Goal: Task Accomplishment & Management: Complete application form

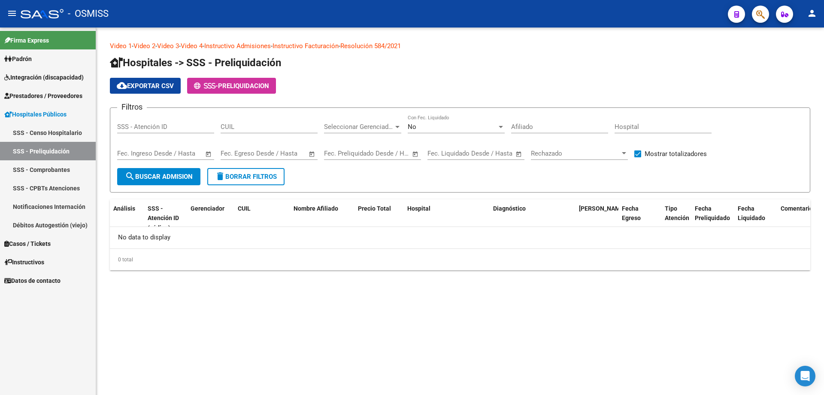
click at [58, 98] on span "Prestadores / Proveedores" at bounding box center [43, 95] width 78 height 9
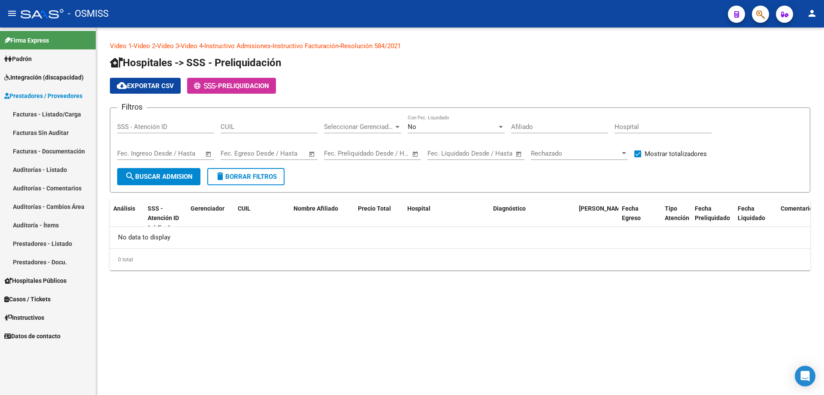
click at [63, 170] on link "Auditorías - Listado" at bounding box center [48, 169] width 96 height 18
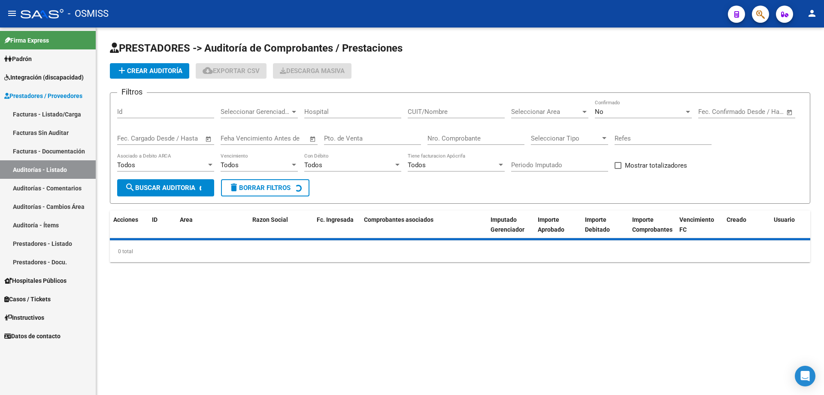
click at [398, 139] on input "Nro. Comprobante" at bounding box center [476, 138] width 97 height 8
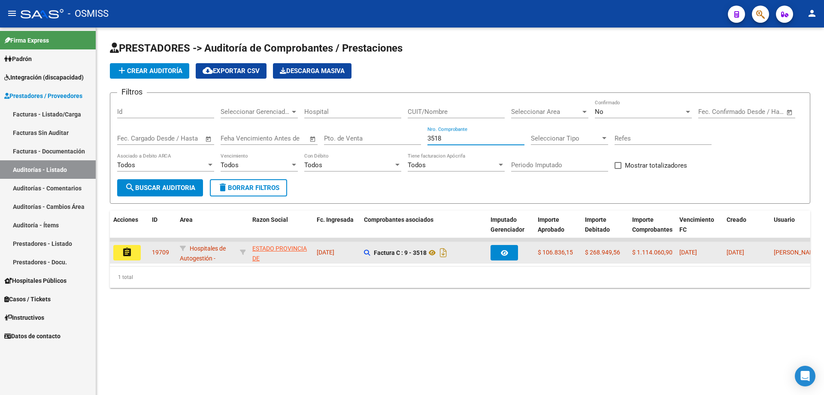
type input "3518"
click at [134, 253] on button "assignment" at bounding box center [126, 252] width 27 height 15
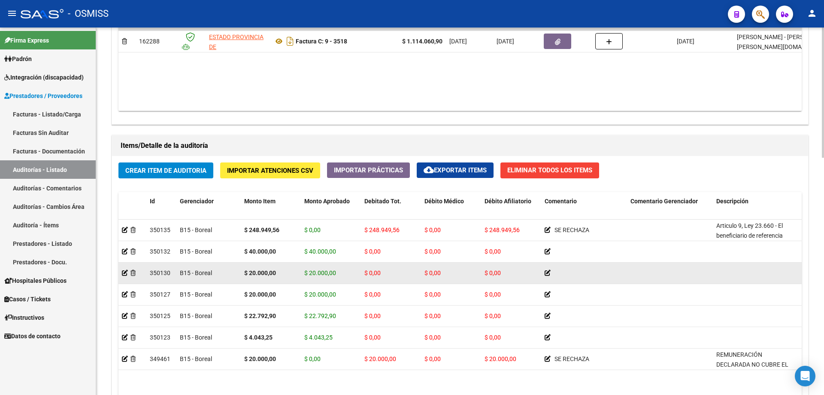
scroll to position [515, 0]
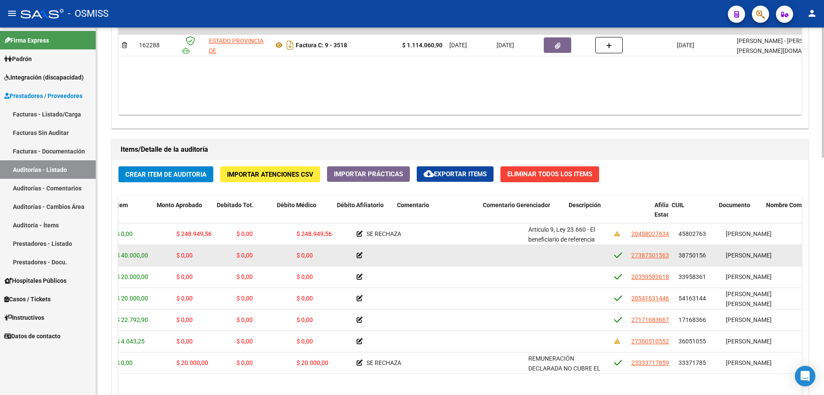
drag, startPoint x: 362, startPoint y: 268, endPoint x: 397, endPoint y: 264, distance: 34.9
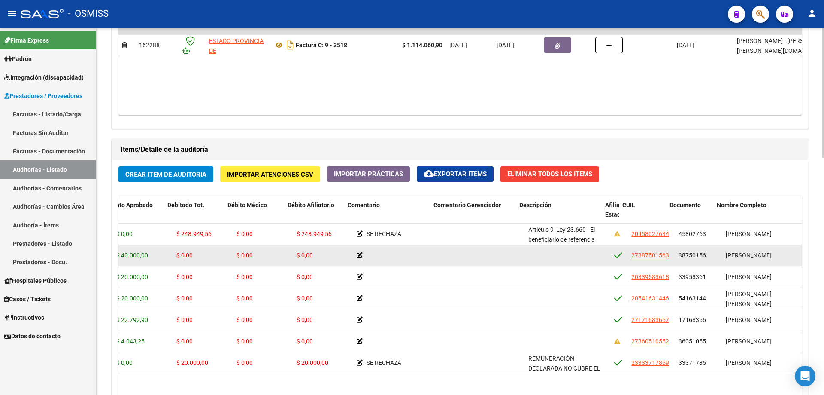
scroll to position [0, 197]
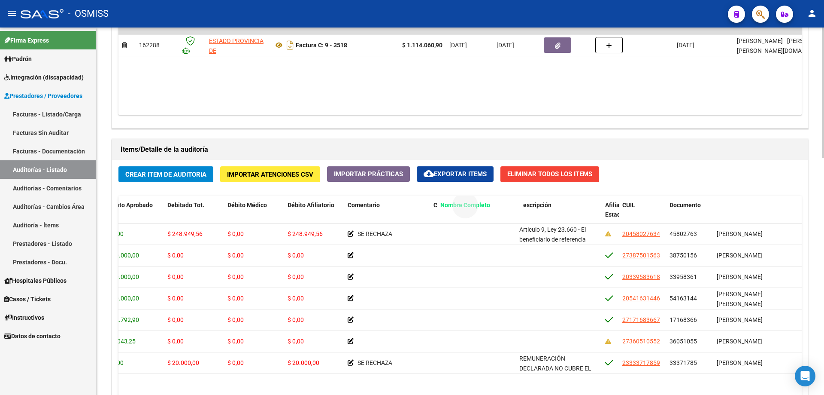
drag, startPoint x: 723, startPoint y: 204, endPoint x: 441, endPoint y: 211, distance: 282.1
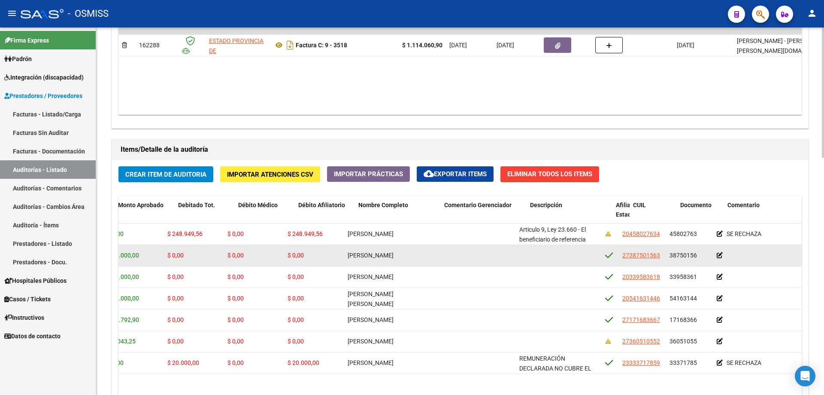
scroll to position [0, 0]
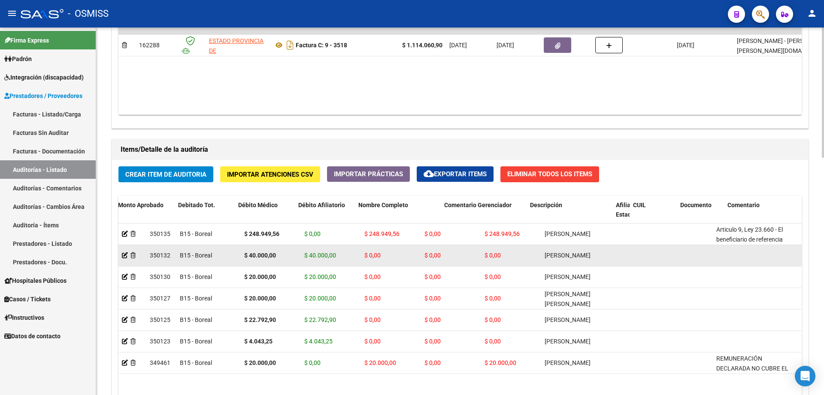
drag, startPoint x: 332, startPoint y: 256, endPoint x: 221, endPoint y: 259, distance: 111.6
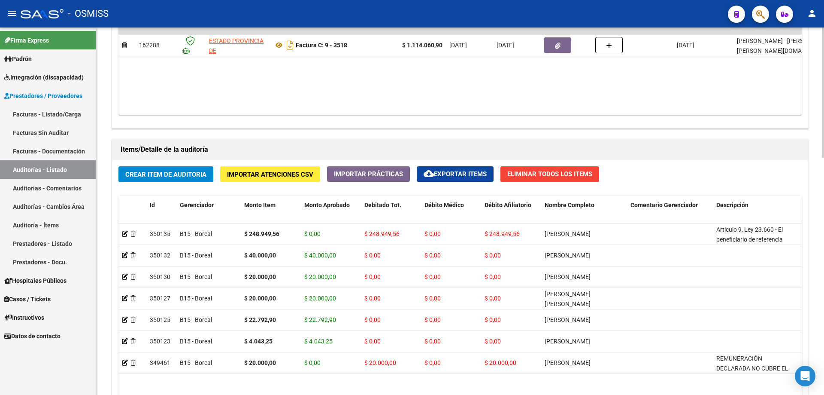
drag, startPoint x: 474, startPoint y: 74, endPoint x: 177, endPoint y: 175, distance: 313.6
click at [398, 76] on datatable-body "$ 1.114.060,90 162288 ESTADO PROVINCIA DE [GEOGRAPHIC_DATA][PERSON_NAME] Factur…" at bounding box center [459, 63] width 683 height 101
click at [178, 175] on span "Crear Item de Auditoria" at bounding box center [165, 174] width 81 height 8
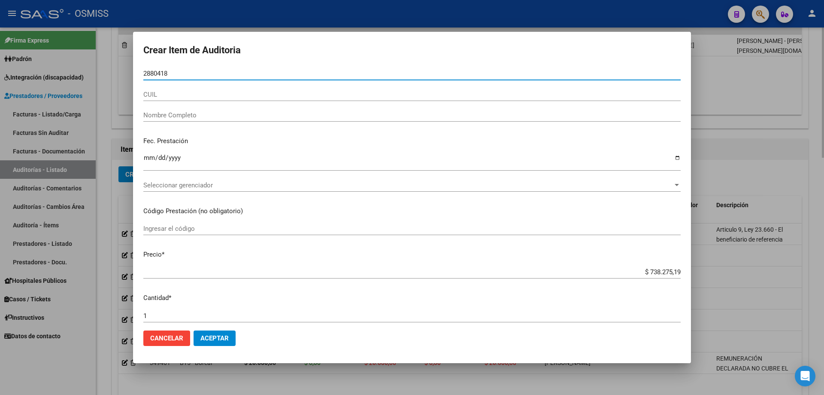
type input "28804189"
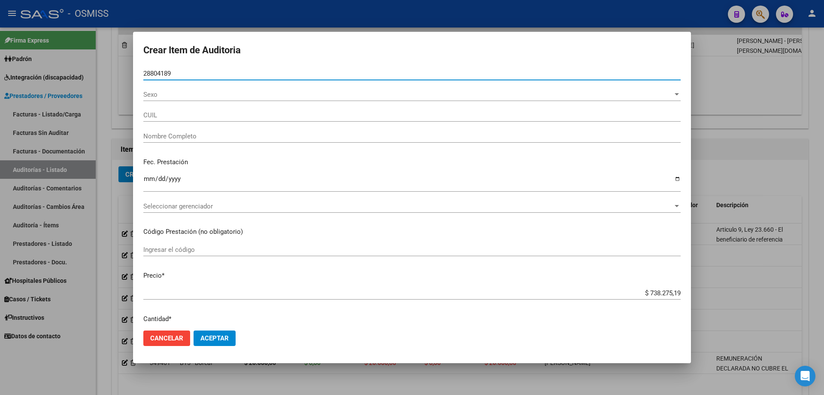
type input "20288041890"
type input "[PERSON_NAME] [PERSON_NAME]"
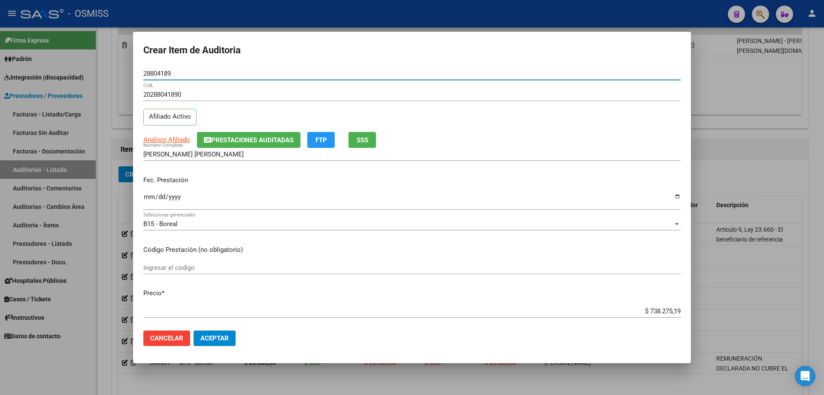
type input "28804189"
drag, startPoint x: 151, startPoint y: 173, endPoint x: 153, endPoint y: 198, distance: 25.5
click at [152, 180] on div "Fec. Prestación Ingresar la fecha" at bounding box center [411, 193] width 537 height 49
click at [153, 198] on input "Ingresar la fecha" at bounding box center [411, 200] width 537 height 14
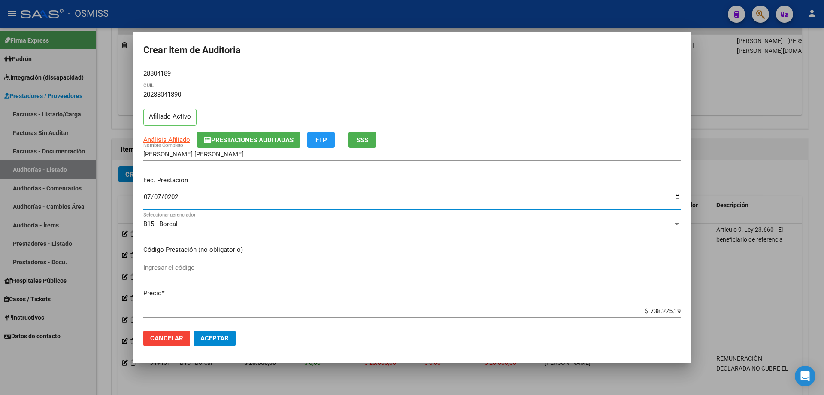
type input "[DATE]"
drag, startPoint x: 573, startPoint y: 259, endPoint x: 583, endPoint y: 273, distance: 16.8
click at [398, 259] on mat-dialog-content "28804189 Nro Documento 20288041890 CUIL Afiliado Activo Análisis Afiliado Prest…" at bounding box center [412, 195] width 558 height 256
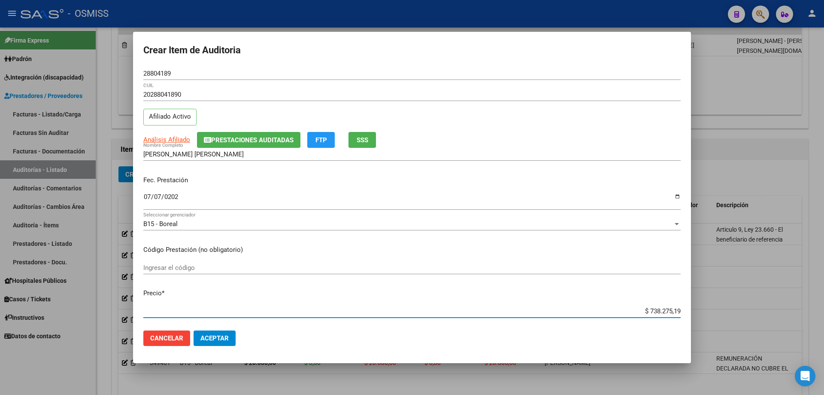
drag, startPoint x: 627, startPoint y: 310, endPoint x: 683, endPoint y: 311, distance: 55.8
click at [398, 266] on mat-dialog-content "28804189 Nro Documento 20288041890 CUIL Afiliado Activo Análisis Afiliado Prest…" at bounding box center [412, 195] width 558 height 256
paste input "31.396,45"
type input "$ 31.396,45"
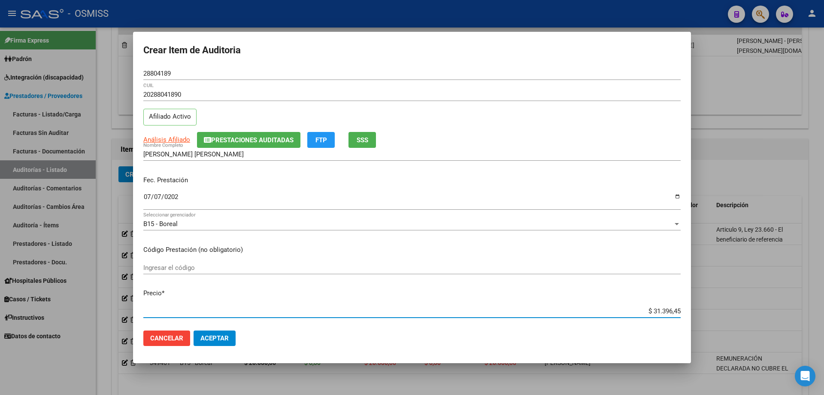
type input "$ 31.396,45"
click at [217, 266] on span "Aceptar" at bounding box center [214, 338] width 28 height 8
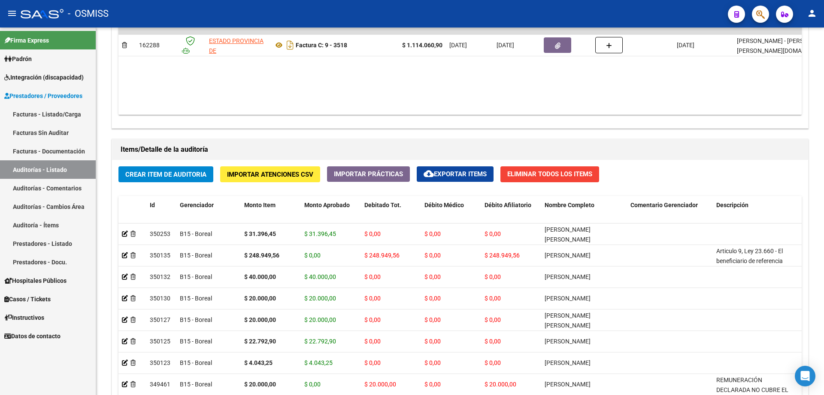
drag, startPoint x: 479, startPoint y: 102, endPoint x: 310, endPoint y: 2, distance: 195.9
click at [398, 102] on datatable-body "$ 1.114.060,90 162288 ESTADO PROVINCIA DE [GEOGRAPHIC_DATA][PERSON_NAME] Factur…" at bounding box center [459, 63] width 683 height 101
drag, startPoint x: 453, startPoint y: 66, endPoint x: 392, endPoint y: 10, distance: 82.6
click at [398, 66] on datatable-body "$ 1.114.060,90 162288 ESTADO PROVINCIA DE [GEOGRAPHIC_DATA][PERSON_NAME] Factur…" at bounding box center [459, 63] width 683 height 101
click at [166, 172] on span "Crear Item de Auditoria" at bounding box center [165, 174] width 81 height 8
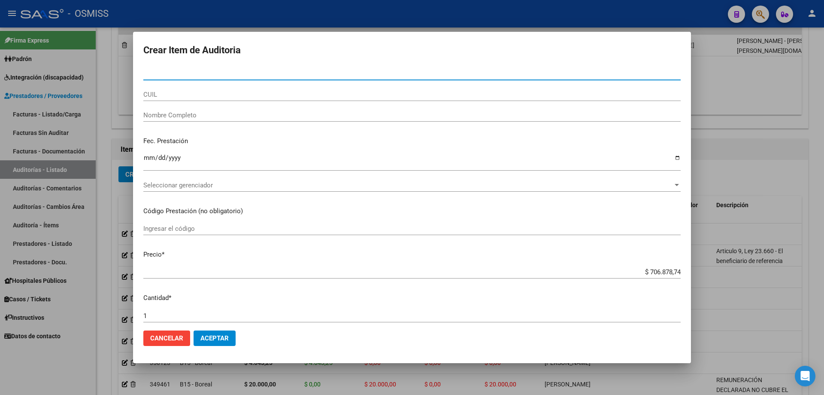
paste input "24990391"
type input "24990391"
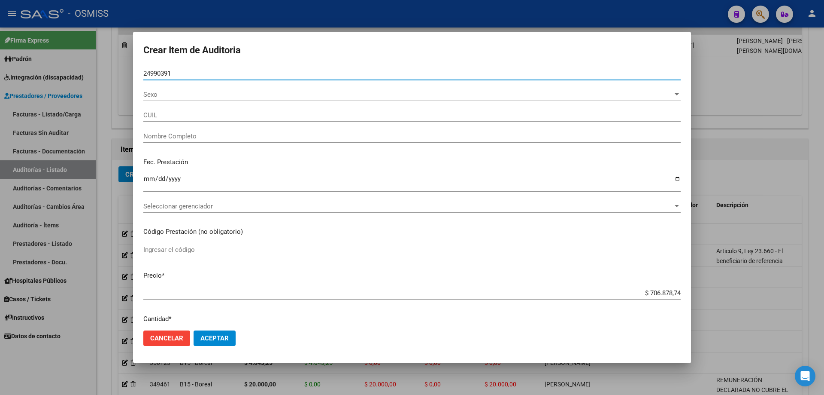
type input "23249903914"
type input "[PERSON_NAME][DEMOGRAPHIC_DATA] [PERSON_NAME]"
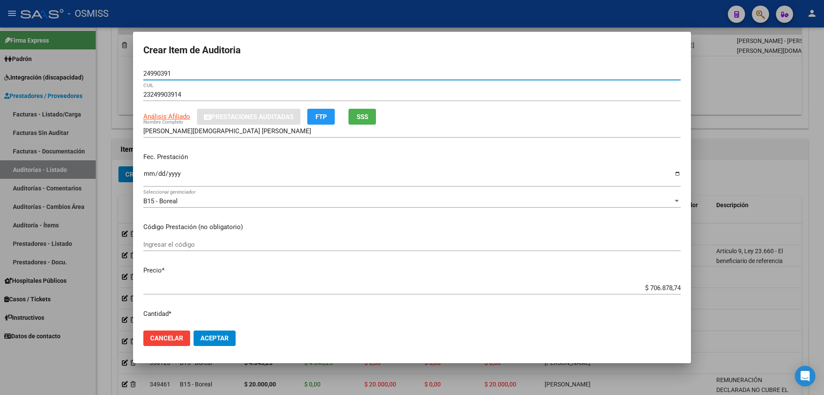
type input "24990391"
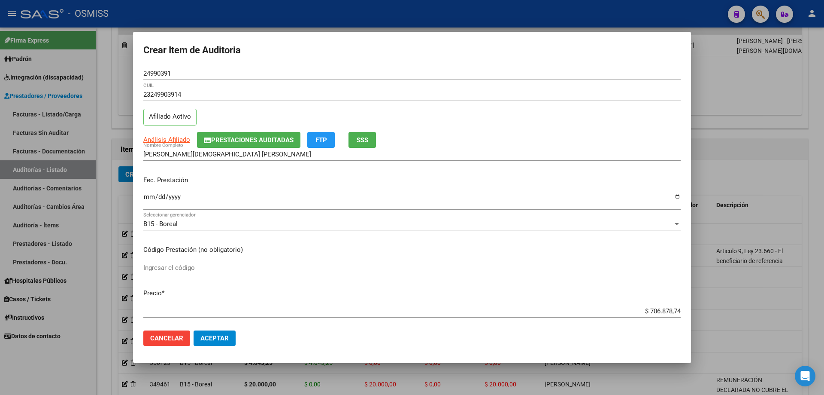
click at [147, 179] on p "Fec. Prestación" at bounding box center [411, 180] width 537 height 10
click at [147, 191] on div "Fec. Prestación Ingresar la fecha" at bounding box center [411, 193] width 537 height 49
click at [149, 200] on input "Ingresar la fecha" at bounding box center [411, 200] width 537 height 14
type input "[DATE]"
drag, startPoint x: 608, startPoint y: 309, endPoint x: 824, endPoint y: 304, distance: 215.6
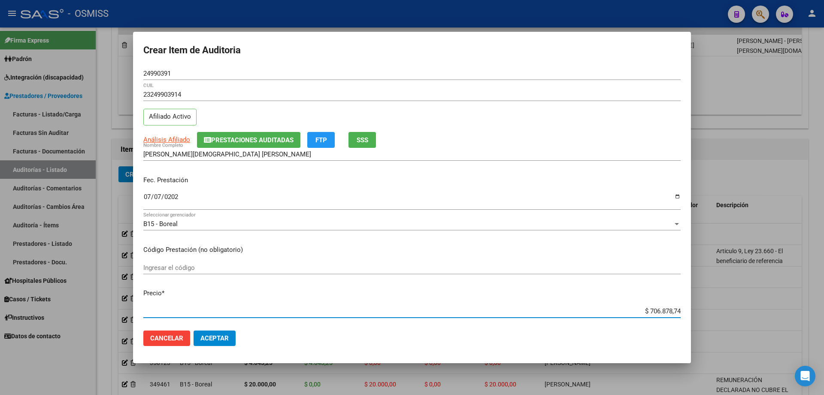
click at [398, 266] on div "Crear Item de Auditoria 24990391 Nro Documento 23249903914 CUIL Afiliado Activo…" at bounding box center [412, 197] width 824 height 395
type input "$ 0,05"
type input "$ 0,52"
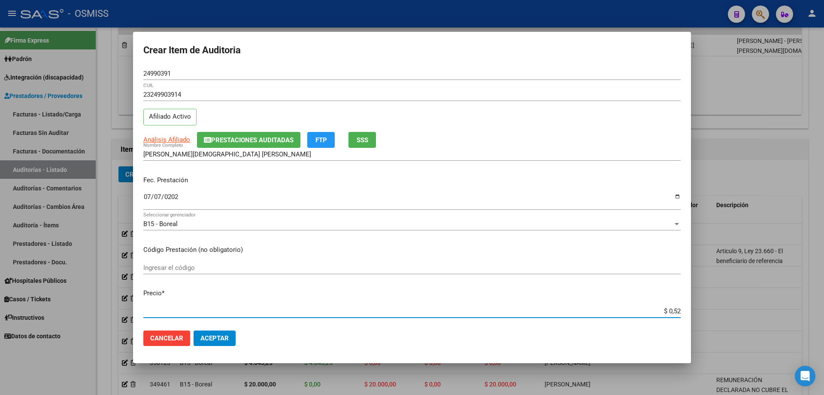
type input "$ 5,20"
type input "$ 52,05"
type input "$ 520,56"
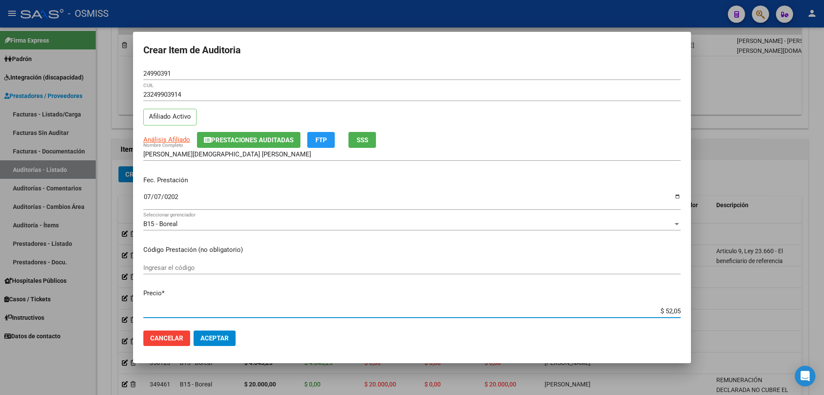
type input "$ 520,56"
type input "$ 5.205,69"
type input "$ 52.056,93"
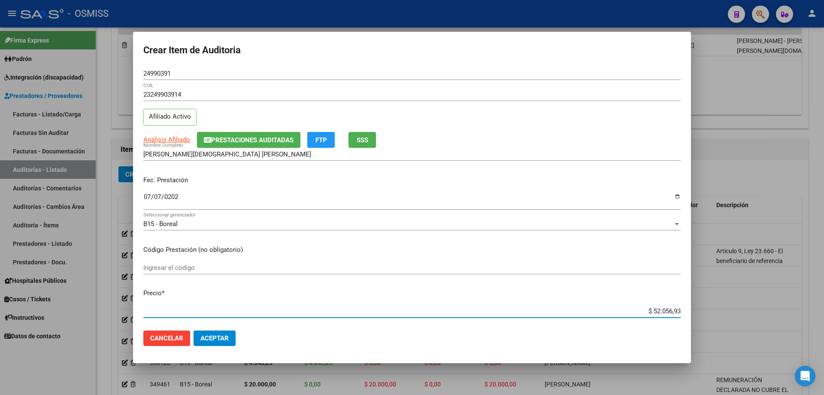
click at [225, 266] on span "Aceptar" at bounding box center [214, 338] width 28 height 8
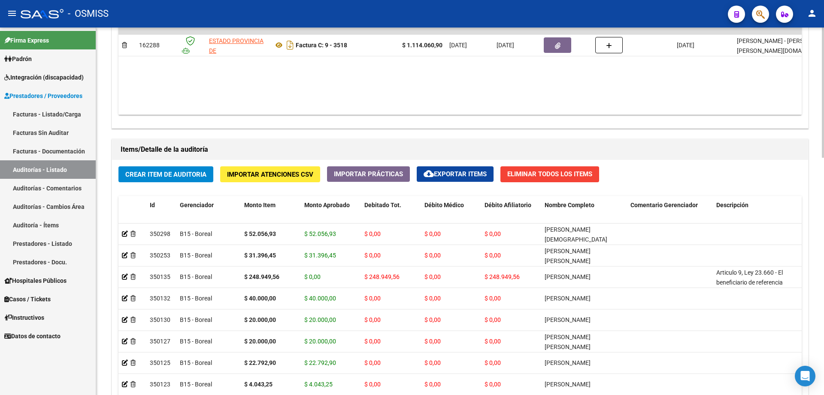
click at [398, 140] on div "Items/Detalle de la auditoría" at bounding box center [460, 149] width 696 height 21
click at [172, 173] on span "Crear Item de Auditoria" at bounding box center [165, 174] width 81 height 8
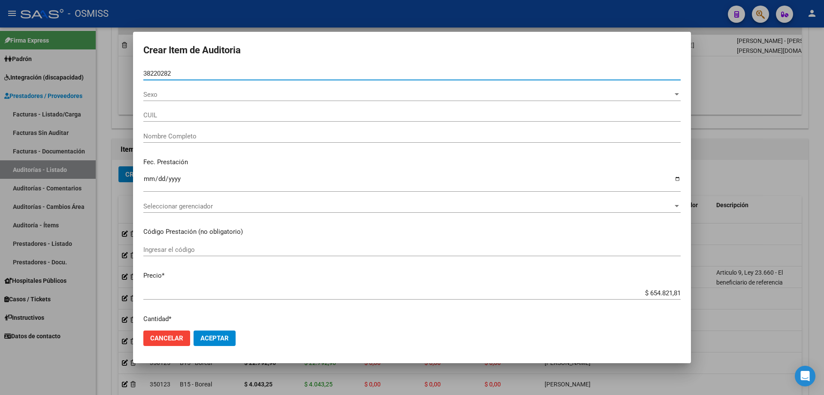
type input "38220282"
click at [152, 173] on div "Ingresar la fecha" at bounding box center [411, 182] width 537 height 18
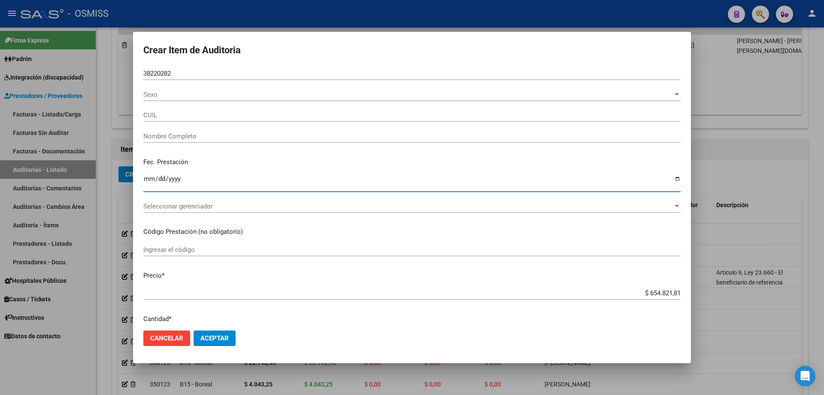
type input "27382202827"
type input "[PERSON_NAME] [PERSON_NAME]"
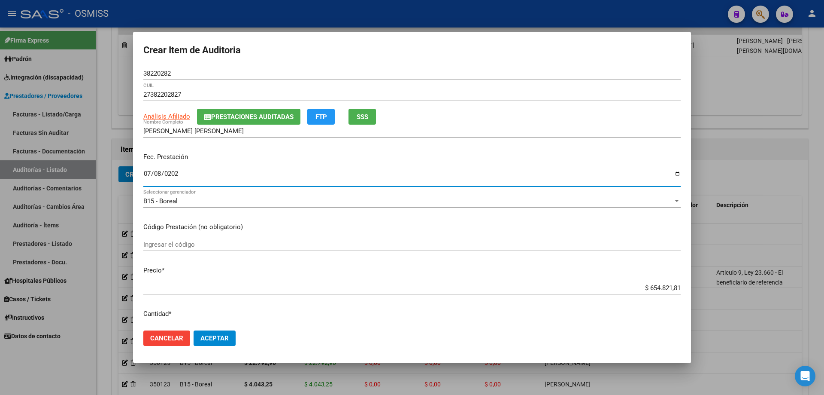
type input "[DATE]"
drag, startPoint x: 572, startPoint y: 287, endPoint x: 824, endPoint y: 279, distance: 251.7
click at [398, 266] on div "Crear Item de Auditoria 38220282 Nro Documento 27382202827 CUIL Análisis Afilia…" at bounding box center [412, 197] width 824 height 395
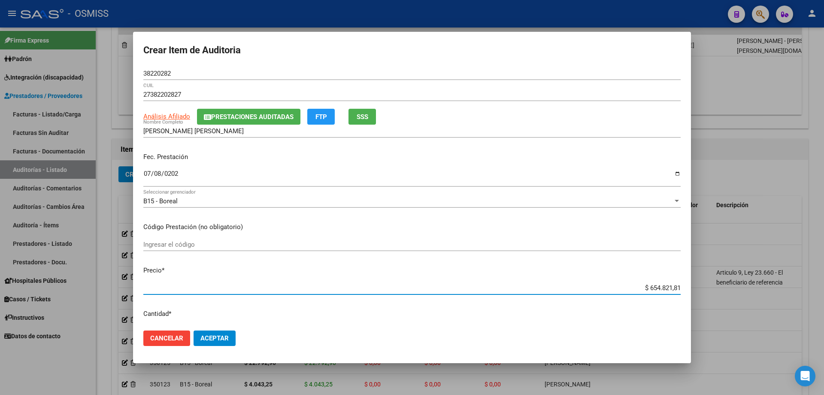
type input "$ 0,05"
type input "$ 0,50"
type input "$ 5,00"
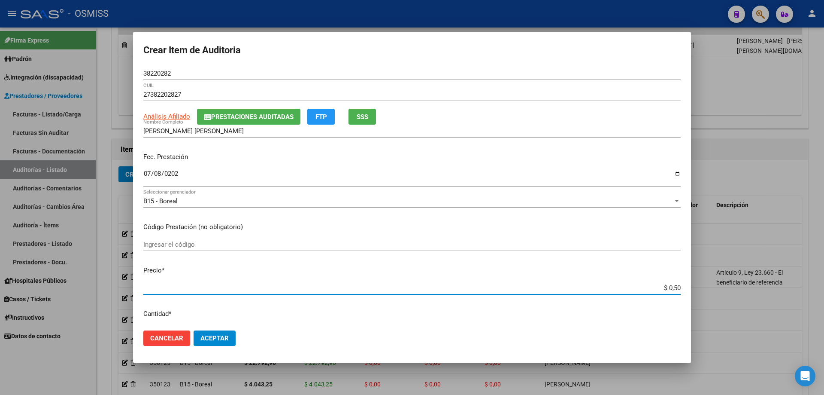
type input "$ 5,00"
type input "$ 50,00"
type input "$ 500,00"
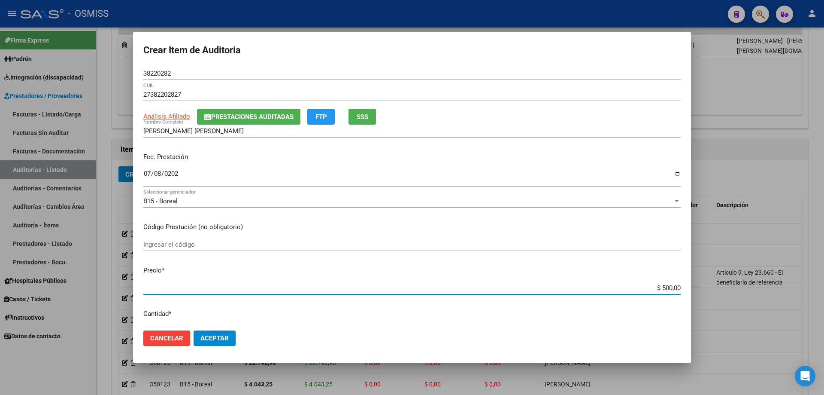
type input "$ 5.000,00"
click at [216, 266] on span "Aceptar" at bounding box center [214, 338] width 28 height 8
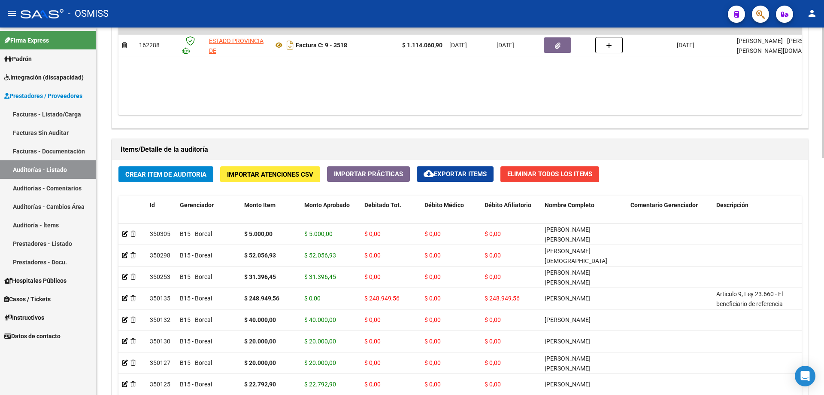
drag, startPoint x: 480, startPoint y: 97, endPoint x: 431, endPoint y: 114, distance: 51.3
click at [398, 97] on datatable-body "$ 1.114.060,90 162288 ESTADO PROVINCIA DE [GEOGRAPHIC_DATA][PERSON_NAME] Factur…" at bounding box center [459, 63] width 683 height 101
click at [188, 163] on div "Crear Item de Auditoria Importar Atenciones CSV Importar Prácticas cloud_downlo…" at bounding box center [460, 322] width 696 height 325
click at [188, 167] on div "Crear Item de Auditoria Importar Atenciones CSV Importar Prácticas cloud_downlo…" at bounding box center [460, 322] width 696 height 325
click at [188, 169] on button "Crear Item de Auditoria" at bounding box center [165, 174] width 95 height 16
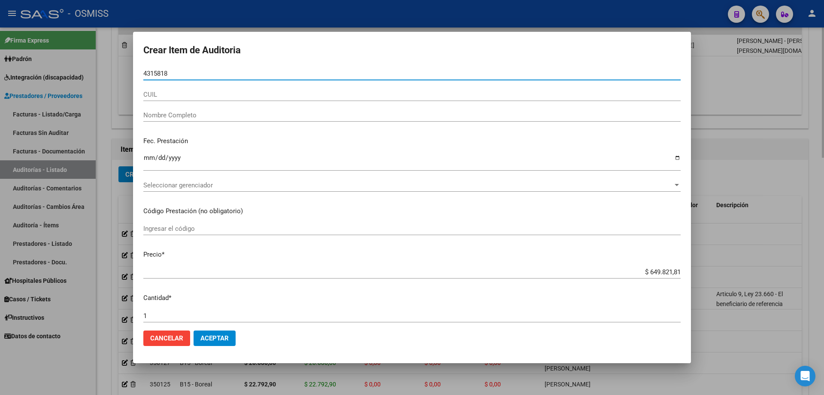
type input "43158180"
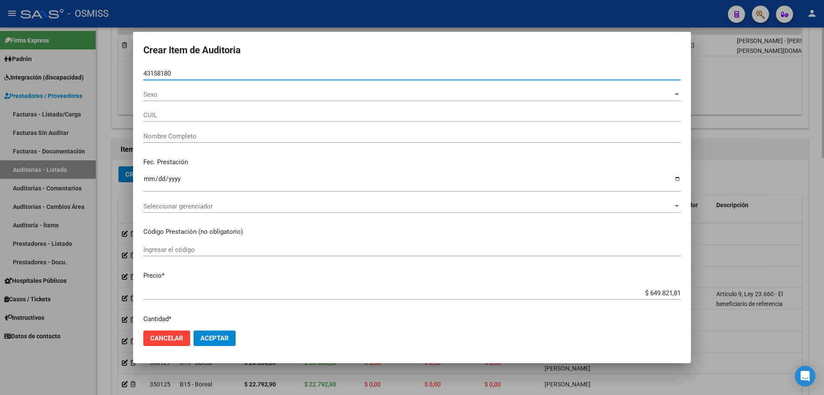
type input "27431581804"
type input "[PERSON_NAME]"
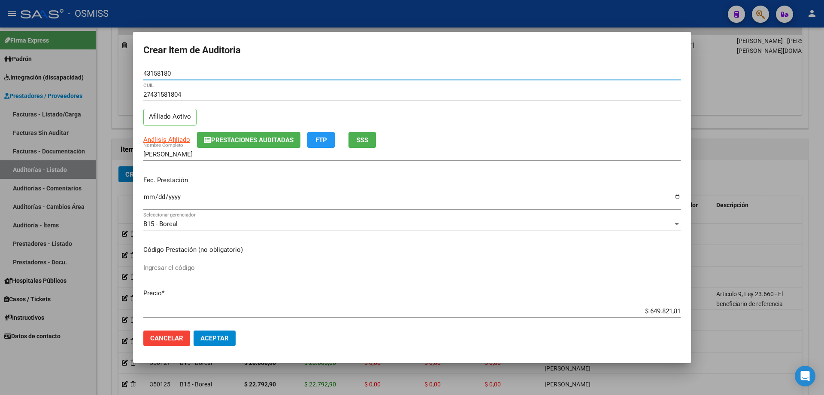
type input "43158180"
click at [147, 198] on input "Ingresar la fecha" at bounding box center [411, 200] width 537 height 14
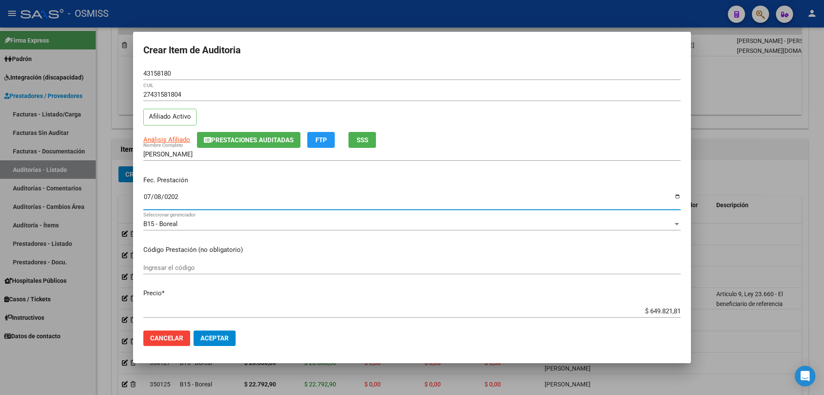
type input "[DATE]"
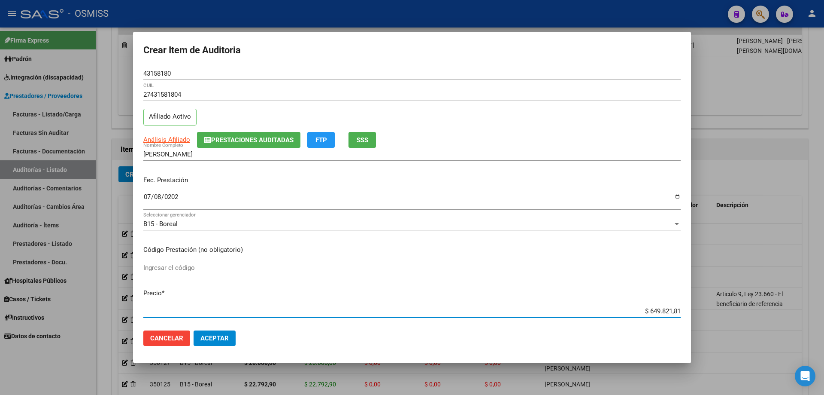
drag, startPoint x: 614, startPoint y: 311, endPoint x: 668, endPoint y: 304, distance: 55.1
click at [398, 266] on mat-dialog-content "43158180 Nro Documento 27431581804 CUIL Afiliado Activo Análisis Afiliado Prest…" at bounding box center [412, 195] width 558 height 256
drag, startPoint x: 668, startPoint y: 304, endPoint x: 673, endPoint y: 303, distance: 4.3
click at [398, 266] on mat-dialog-content "43158180 Nro Documento 27431581804 CUIL Afiliado Activo Análisis Afiliado Prest…" at bounding box center [412, 195] width 558 height 256
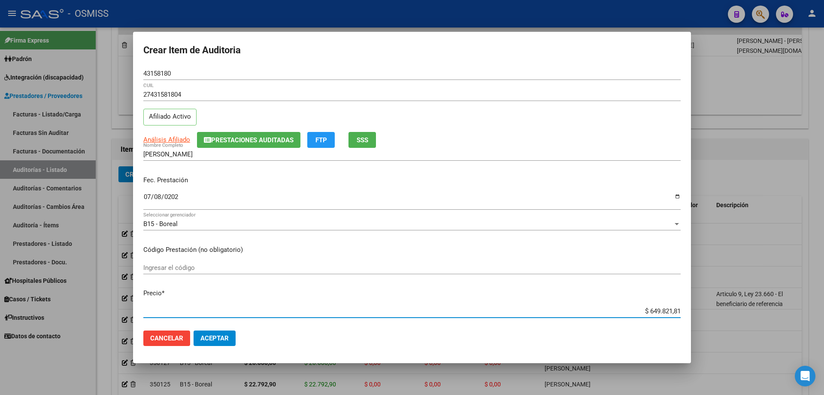
drag, startPoint x: 627, startPoint y: 313, endPoint x: 683, endPoint y: 302, distance: 57.3
click at [398, 266] on mat-dialog-content "43158180 Nro Documento 27431581804 CUIL Afiliado Activo Análisis Afiliado Prest…" at bounding box center [412, 195] width 558 height 256
type input "$ 0,02"
type input "$ 0,20"
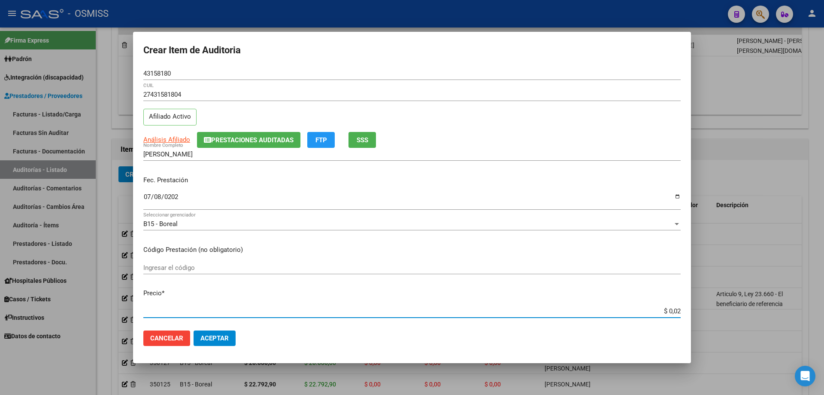
type input "$ 0,20"
type input "$ 2,00"
type input "$ 20,00"
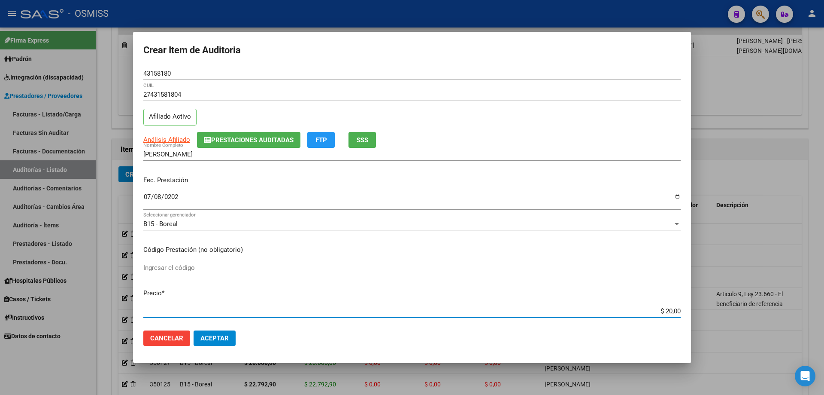
type input "$ 200,00"
type input "$ 2.000,00"
type input "$ 20.000,00"
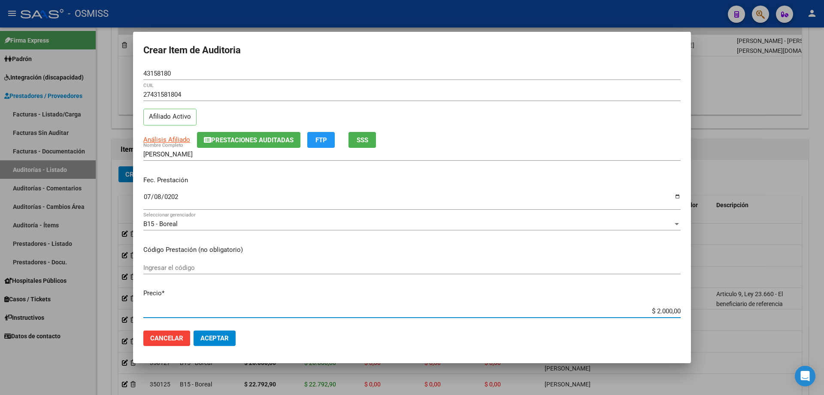
type input "$ 20.000,00"
click at [208, 266] on button "Aceptar" at bounding box center [215, 337] width 42 height 15
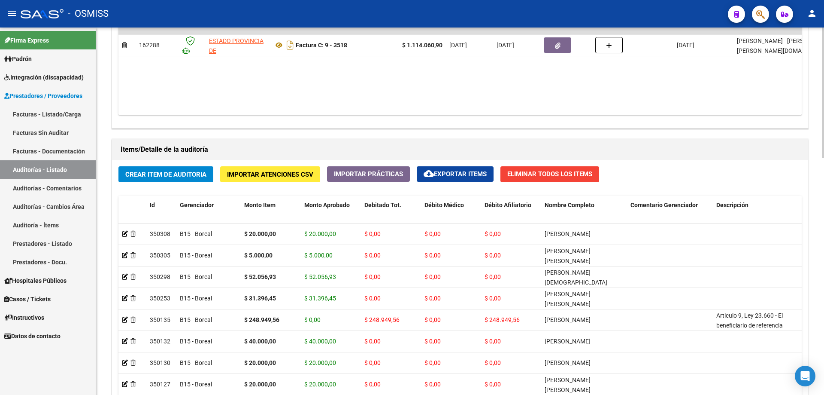
click at [294, 137] on div "Items/Detalle de la auditoría Crear Item de Auditoria Importar Atenciones CSV I…" at bounding box center [460, 312] width 701 height 350
click at [398, 104] on datatable-body "$ 1.114.060,90 162288 ESTADO PROVINCIA DE [GEOGRAPHIC_DATA][PERSON_NAME] Factur…" at bounding box center [459, 63] width 683 height 101
click at [187, 171] on span "Crear Item de Auditoria" at bounding box center [165, 174] width 81 height 8
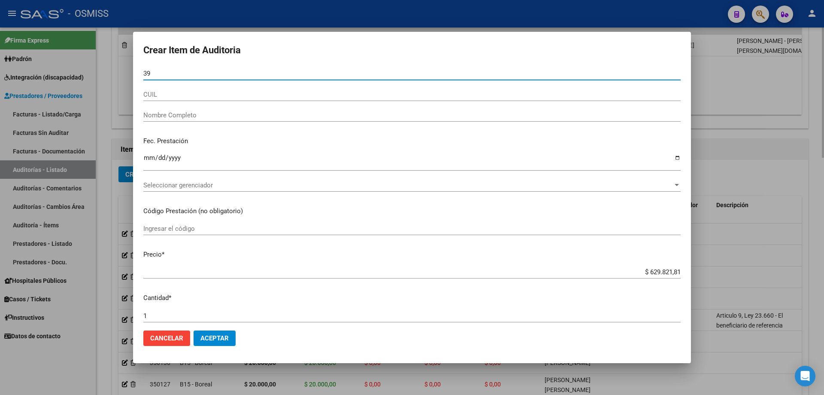
type input "3"
type input "39993367"
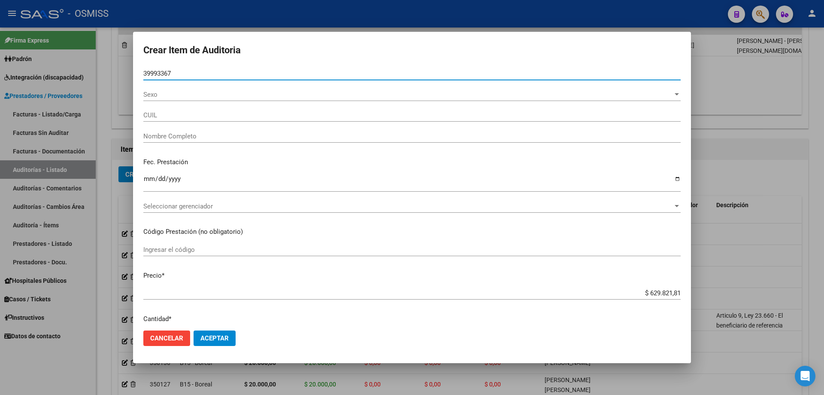
type input "20399933677"
type input "CORDOBA [PERSON_NAME]"
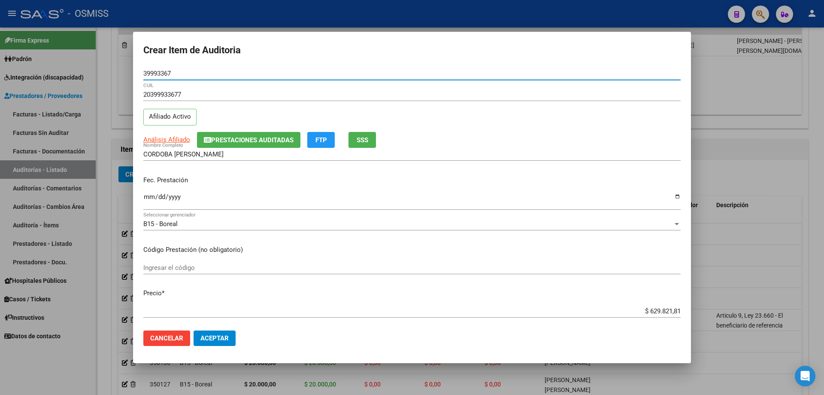
type input "39993367"
click at [149, 197] on input "Ingresar la fecha" at bounding box center [411, 200] width 537 height 14
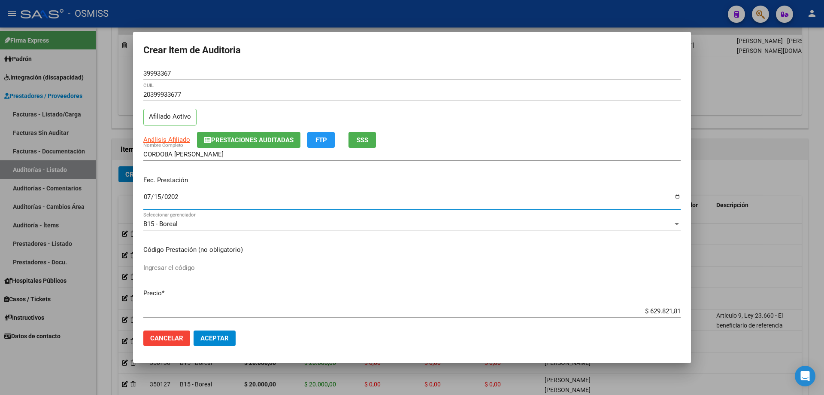
type input "[DATE]"
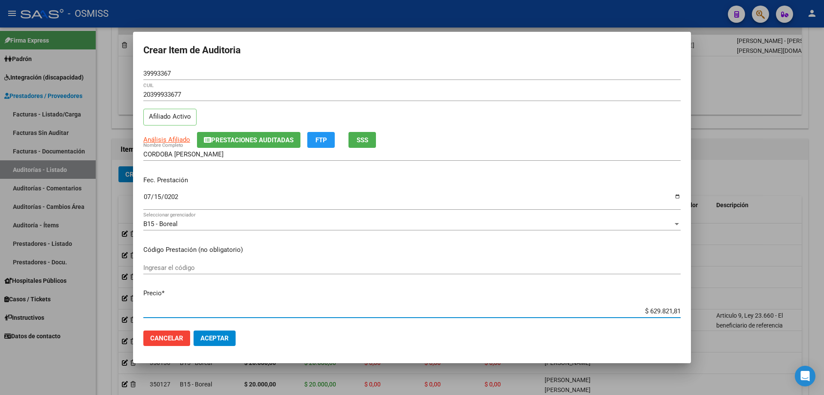
drag, startPoint x: 621, startPoint y: 308, endPoint x: 824, endPoint y: 276, distance: 205.6
click at [398, 266] on div "Crear Item de Auditoria 39993367 Nro Documento 20399933677 CUIL Afiliado Activo…" at bounding box center [412, 197] width 824 height 395
type input "$ 0,01"
type input "$ 0,12"
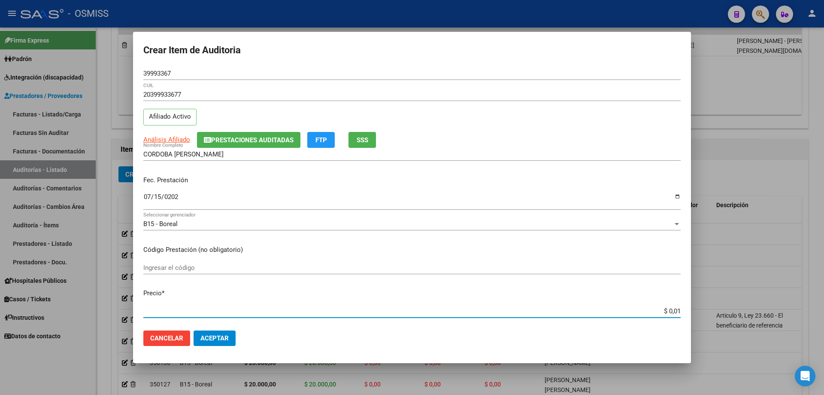
type input "$ 0,12"
type input "$ 1,20"
type input "$ 12,00"
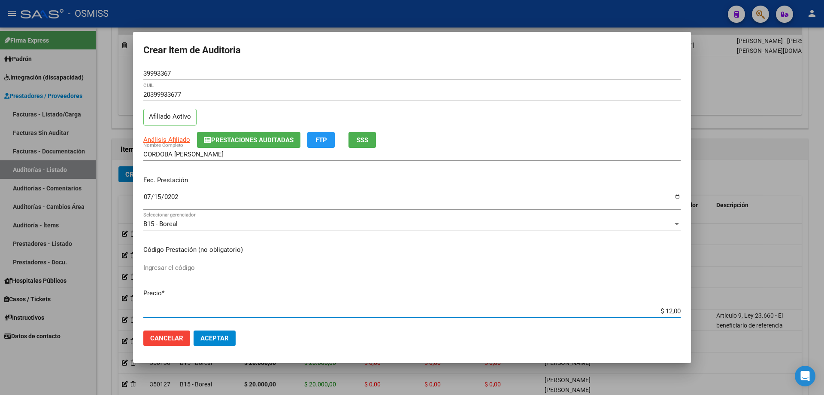
type input "$ 120,00"
type input "$ 1.200,00"
type input "$ 12.000,00"
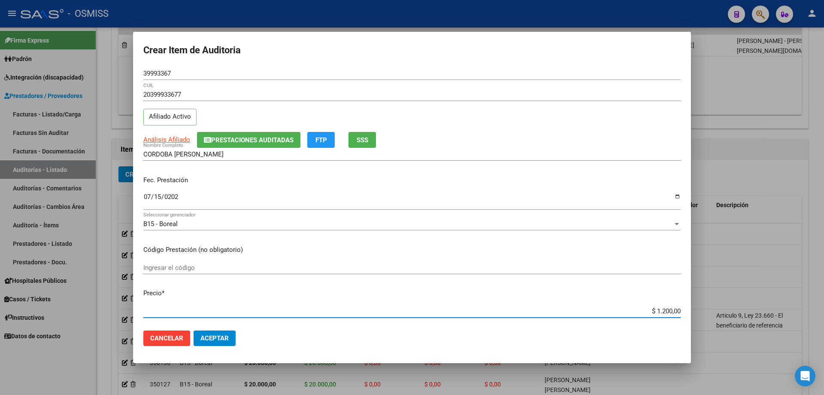
type input "$ 12.000,00"
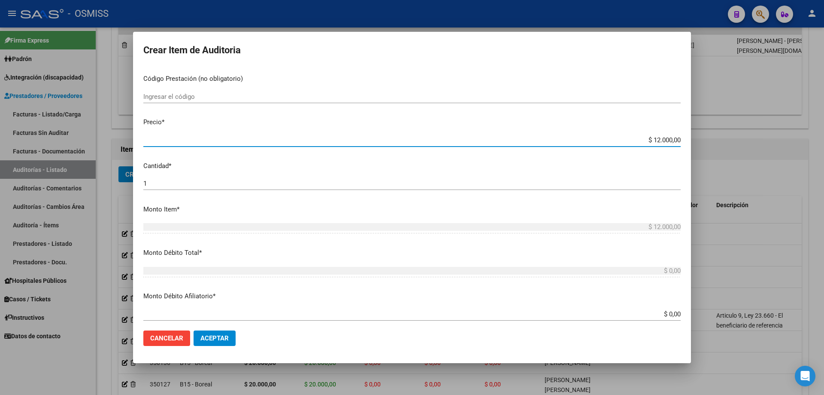
scroll to position [172, 0]
drag, startPoint x: 163, startPoint y: 177, endPoint x: 157, endPoint y: 177, distance: 6.0
click at [157, 177] on div "1 Ingresar la cantidad" at bounding box center [411, 182] width 537 height 13
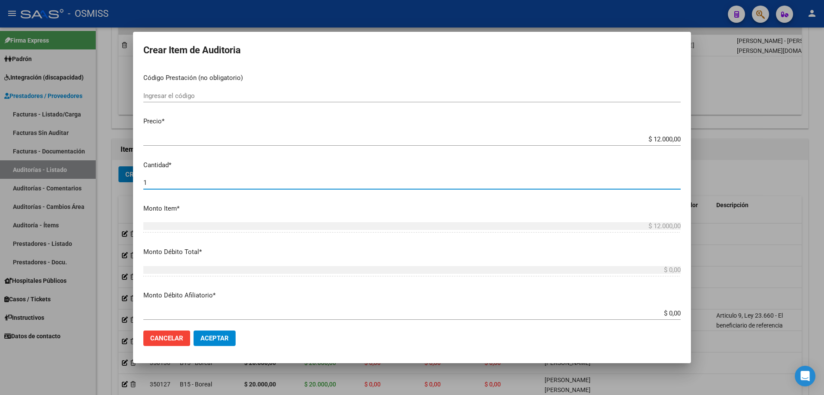
drag, startPoint x: 157, startPoint y: 182, endPoint x: 126, endPoint y: 185, distance: 31.5
click at [126, 185] on div "Crear Item de Auditoria 39993367 Nro Documento 20399933677 CUIL Afiliado Activo…" at bounding box center [412, 197] width 824 height 395
type input "4"
type input "$ 48.000,00"
type input "4"
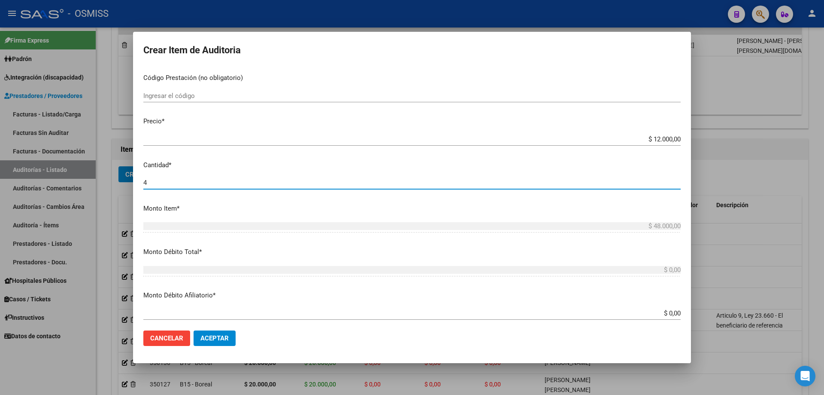
click at [225, 266] on button "Aceptar" at bounding box center [215, 337] width 42 height 15
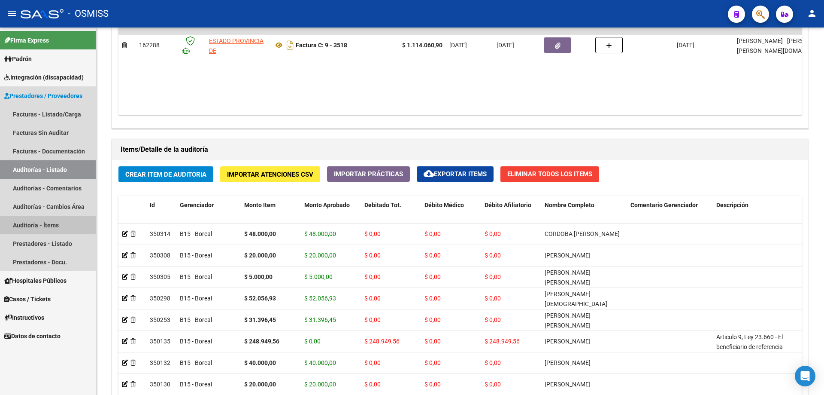
click at [46, 224] on link "Auditoría - Ítems" at bounding box center [48, 225] width 96 height 18
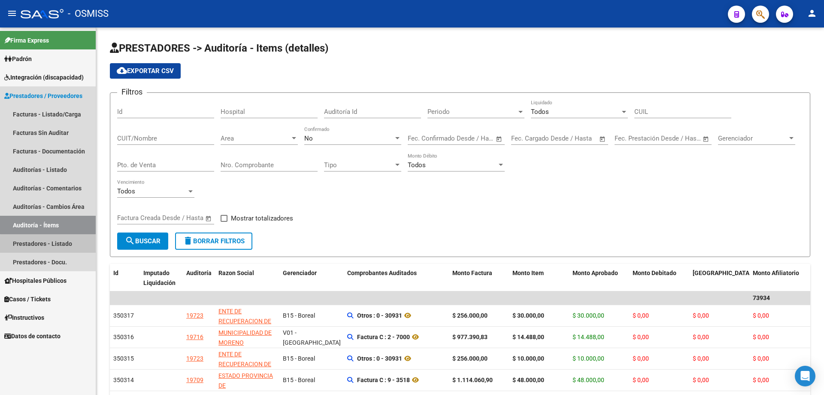
click at [50, 246] on link "Prestadores - Listado" at bounding box center [48, 243] width 96 height 18
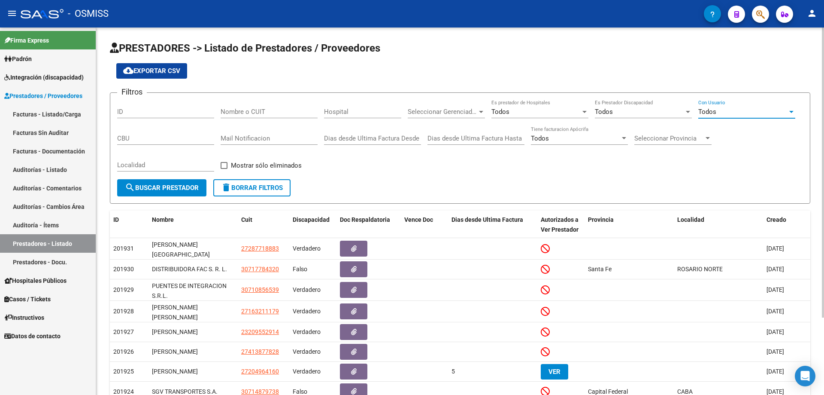
click at [398, 113] on div "Todos" at bounding box center [742, 112] width 89 height 8
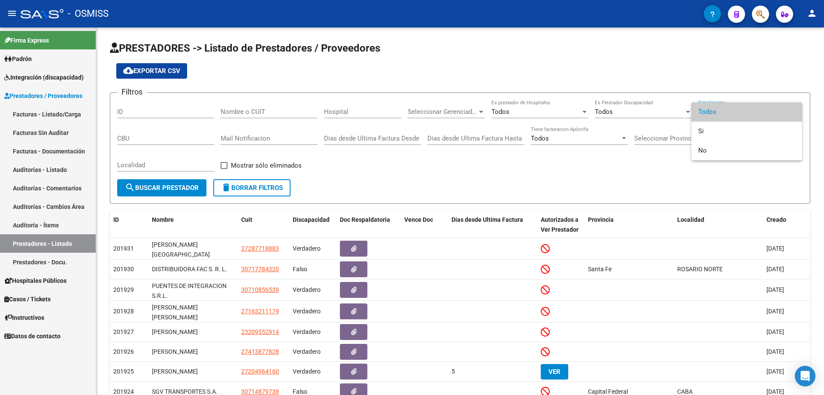
click at [398, 115] on div at bounding box center [412, 197] width 824 height 395
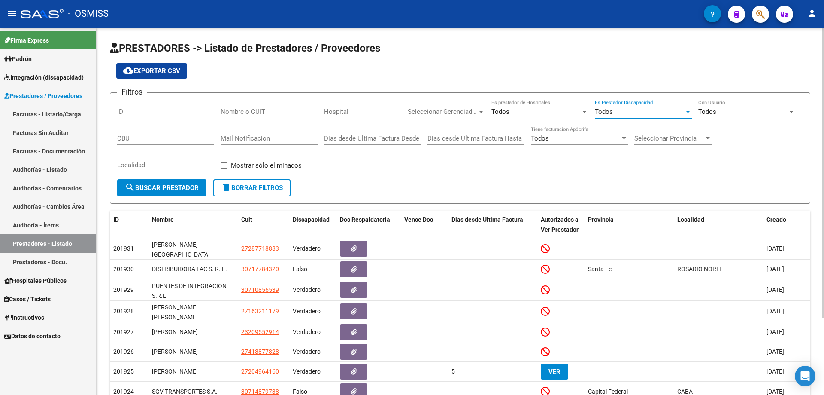
click at [398, 111] on div "Todos" at bounding box center [639, 112] width 89 height 8
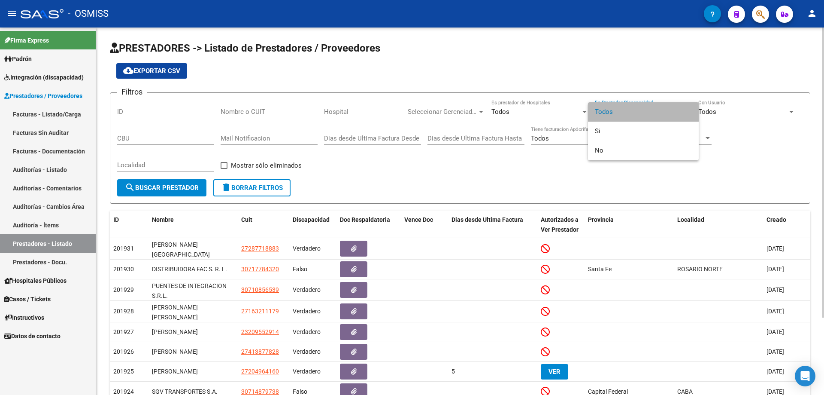
click at [398, 111] on span "Todos" at bounding box center [643, 111] width 97 height 19
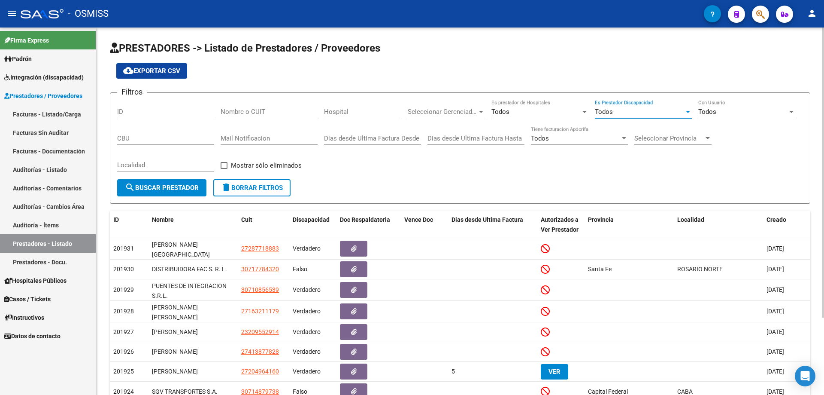
click at [242, 140] on input "Mail Notificacion" at bounding box center [269, 138] width 97 height 8
click at [168, 137] on input "CBU" at bounding box center [165, 138] width 97 height 8
click at [40, 222] on link "Auditoría - Ítems" at bounding box center [48, 225] width 96 height 18
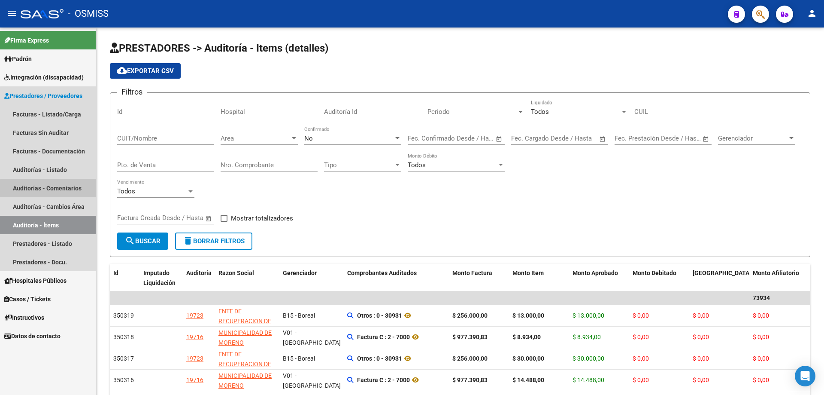
click at [60, 189] on link "Auditorías - Comentarios" at bounding box center [48, 188] width 96 height 18
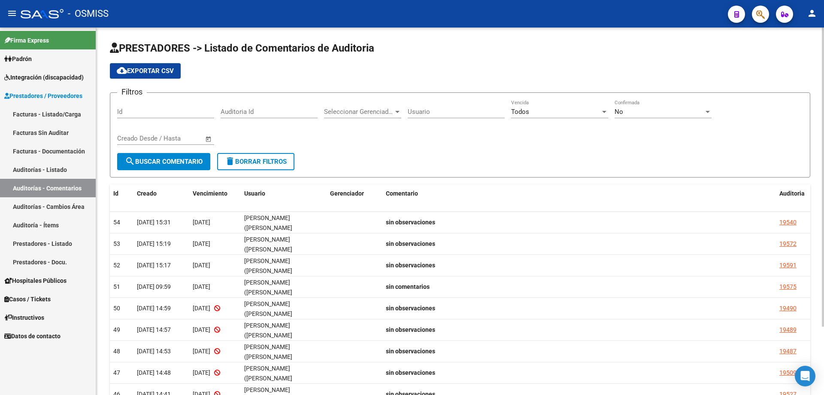
click at [398, 110] on div "Todos" at bounding box center [555, 112] width 89 height 8
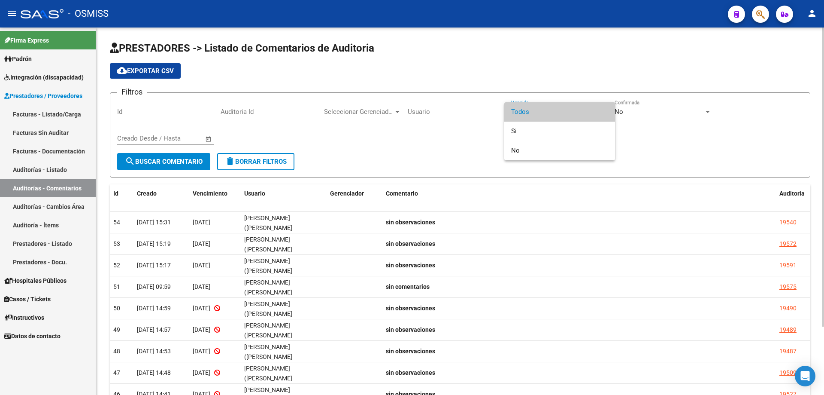
click at [398, 110] on span "Todos" at bounding box center [559, 111] width 97 height 19
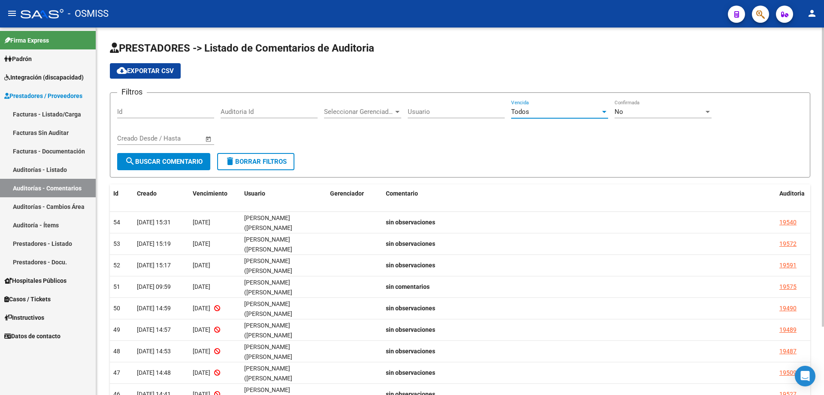
click at [398, 110] on div "No" at bounding box center [659, 112] width 89 height 8
click at [398, 110] on span "No" at bounding box center [663, 111] width 97 height 19
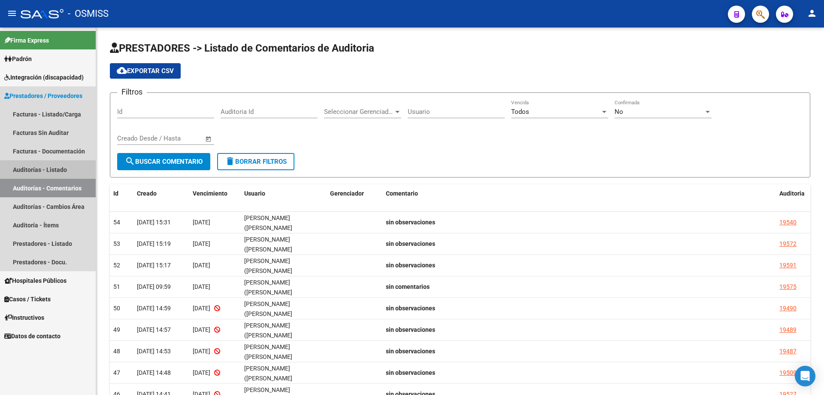
click at [69, 163] on link "Auditorías - Listado" at bounding box center [48, 169] width 96 height 18
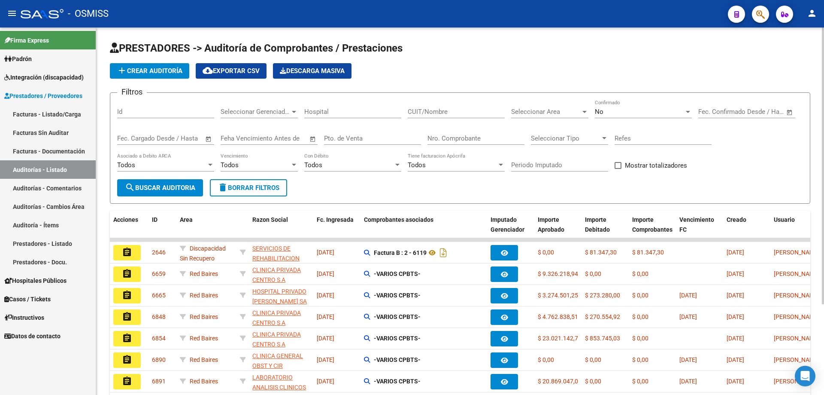
click at [159, 48] on span "PRESTADORES -> Auditoría de Comprobantes / Prestaciones" at bounding box center [256, 48] width 293 height 12
click at [69, 149] on link "Facturas - Documentación" at bounding box center [48, 151] width 96 height 18
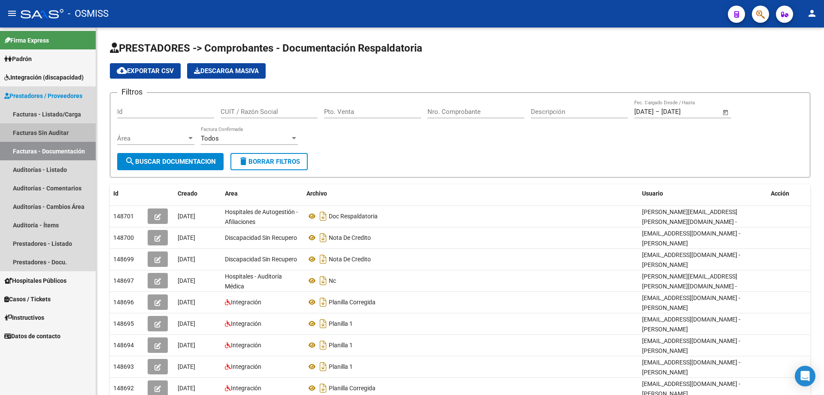
click at [67, 136] on link "Facturas Sin Auditar" at bounding box center [48, 132] width 96 height 18
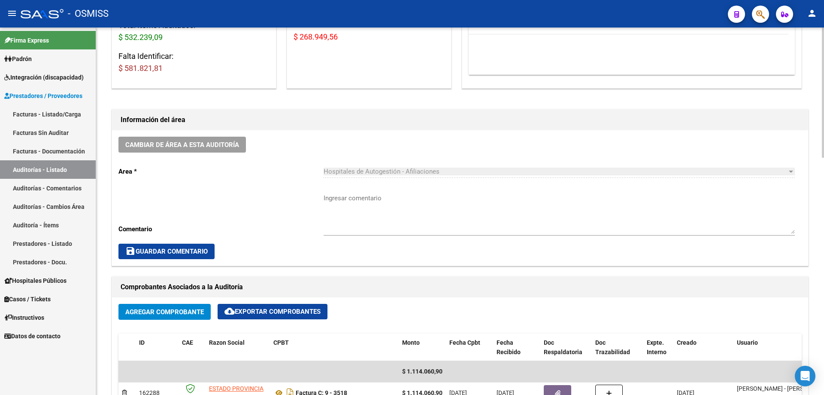
scroll to position [172, 0]
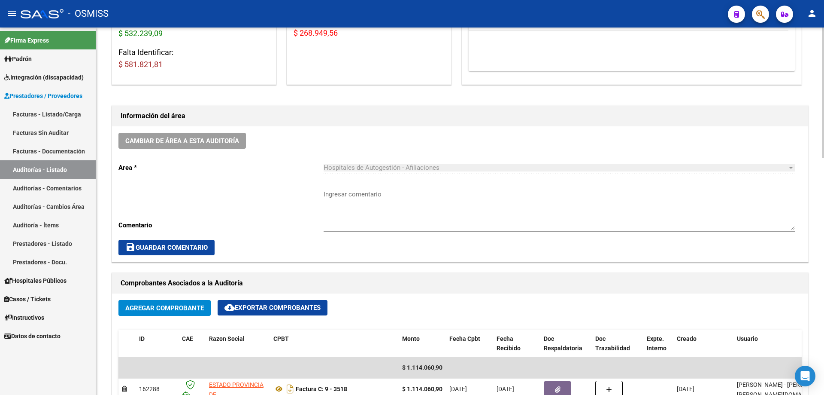
click at [398, 127] on div "Cambiar de área a esta auditoría Area * Hospitales de Autogestión - Afiliacione…" at bounding box center [460, 193] width 696 height 135
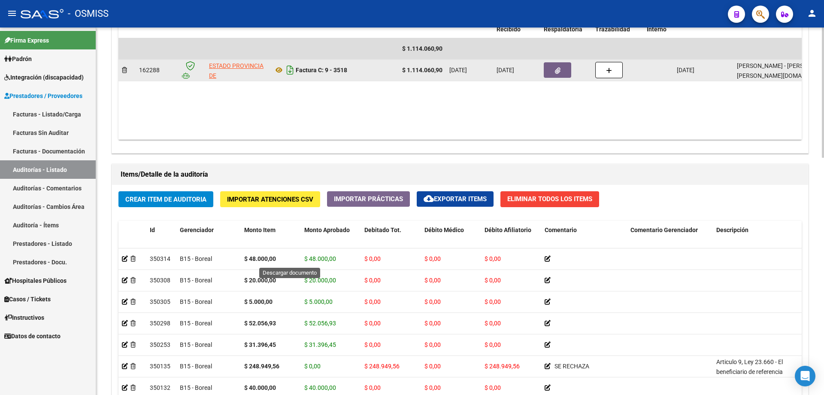
scroll to position [515, 0]
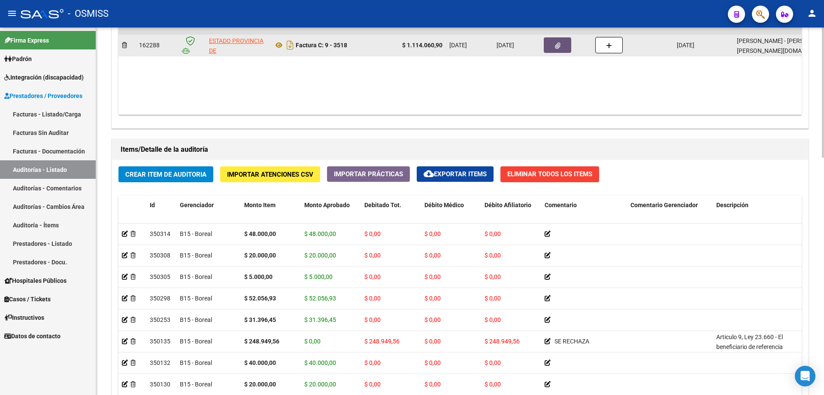
click at [398, 43] on icon "button" at bounding box center [558, 45] width 6 height 6
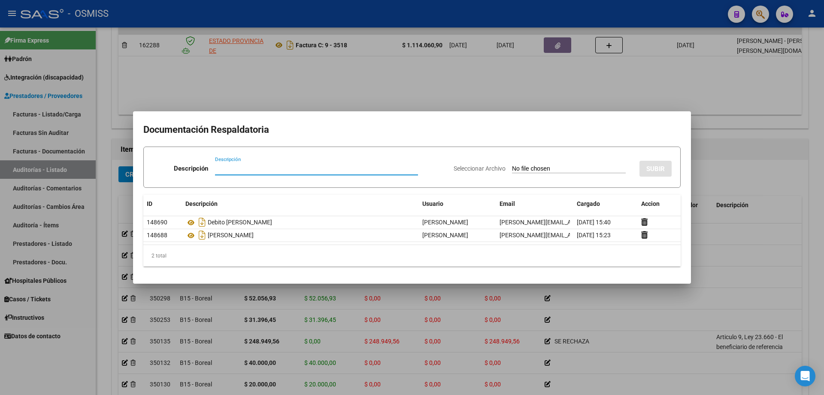
click at [279, 171] on input "Descripción" at bounding box center [316, 168] width 203 height 8
type input "[PERSON_NAME]"
click at [398, 162] on div "Seleccionar Archivo SUBIR" at bounding box center [563, 167] width 218 height 26
click at [398, 165] on input "Seleccionar Archivo" at bounding box center [569, 169] width 114 height 8
type input "C:\fakepath\[PERSON_NAME].pdf"
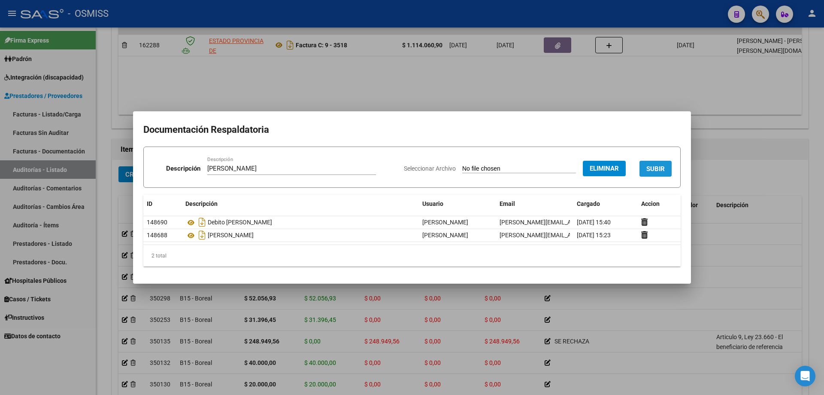
click at [398, 168] on span "SUBIR" at bounding box center [656, 169] width 18 height 8
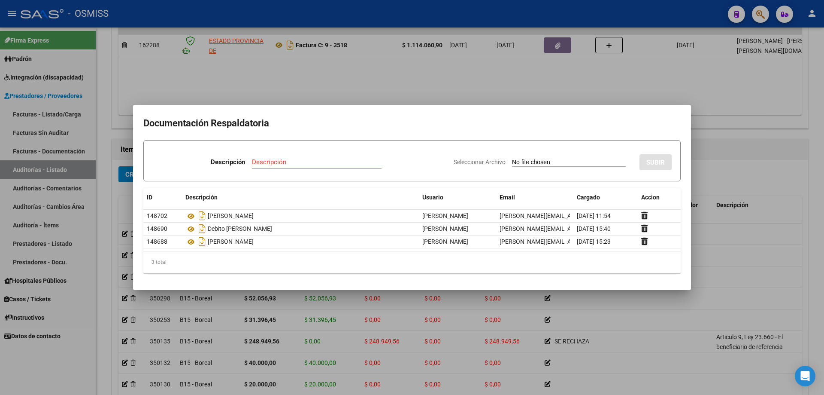
click at [398, 55] on div at bounding box center [412, 197] width 824 height 395
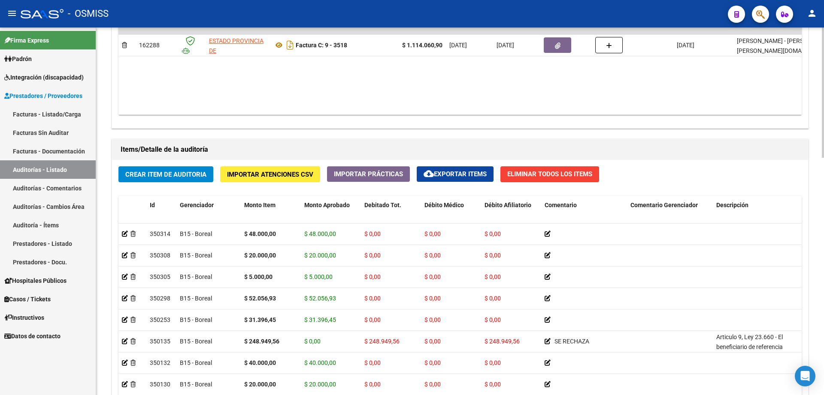
click at [187, 175] on span "Crear Item de Auditoria" at bounding box center [165, 174] width 81 height 8
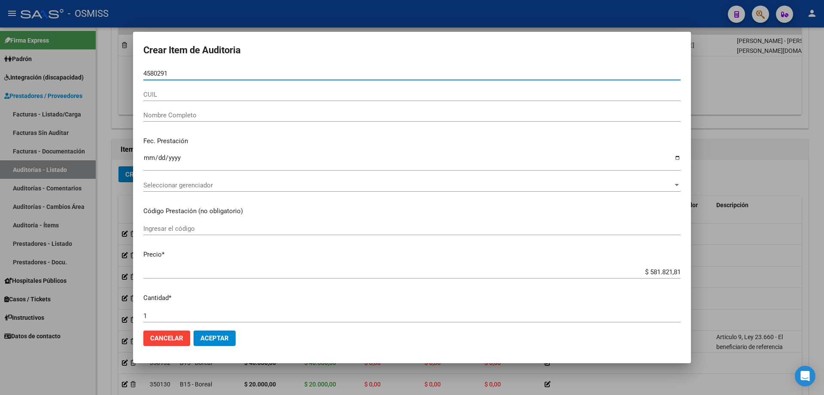
type input "45802912"
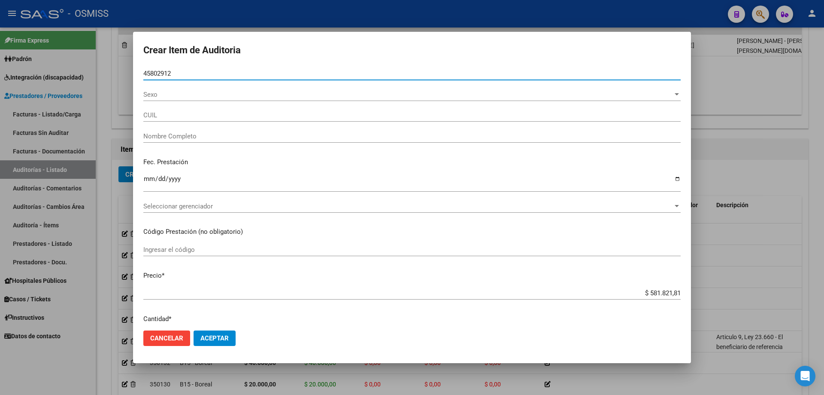
type input "27458029127"
type input "[PERSON_NAME]"
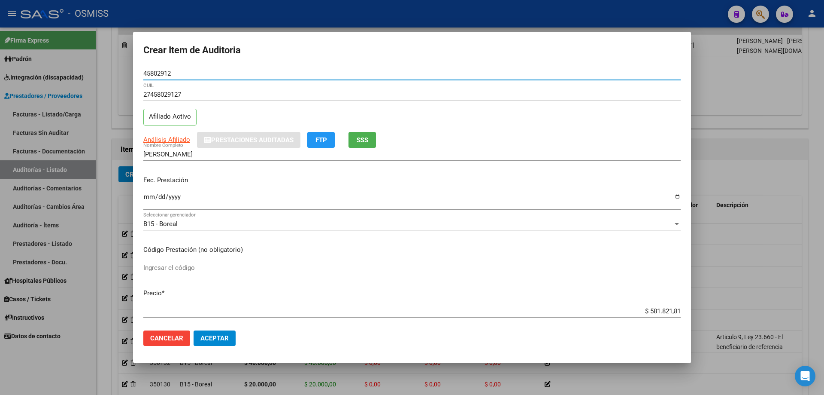
type input "45802912"
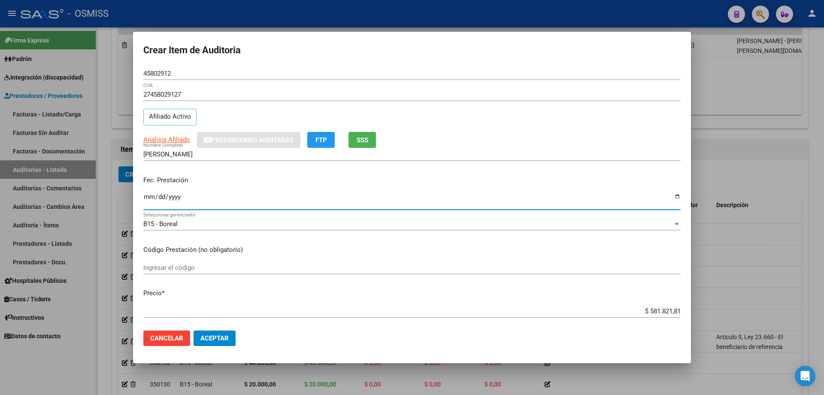
click at [152, 196] on input "Ingresar la fecha" at bounding box center [411, 200] width 537 height 14
type input "[DATE]"
drag, startPoint x: 504, startPoint y: 180, endPoint x: 507, endPoint y: 184, distance: 4.6
click at [398, 180] on p "Fec. Prestación" at bounding box center [411, 180] width 537 height 10
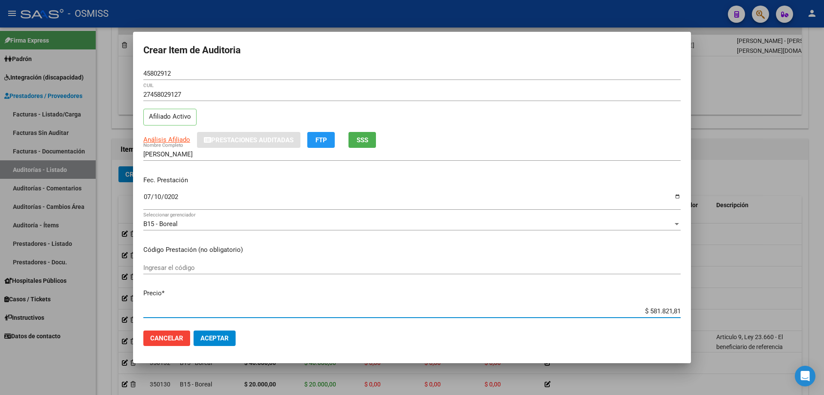
drag, startPoint x: 624, startPoint y: 309, endPoint x: 765, endPoint y: 310, distance: 140.8
click at [398, 266] on div "Crear Item de Auditoria 45802912 Nro Documento 27458029127 CUIL Afiliado Activo…" at bounding box center [412, 197] width 824 height 395
paste input "130.286,9"
type input "$ 130.286,91"
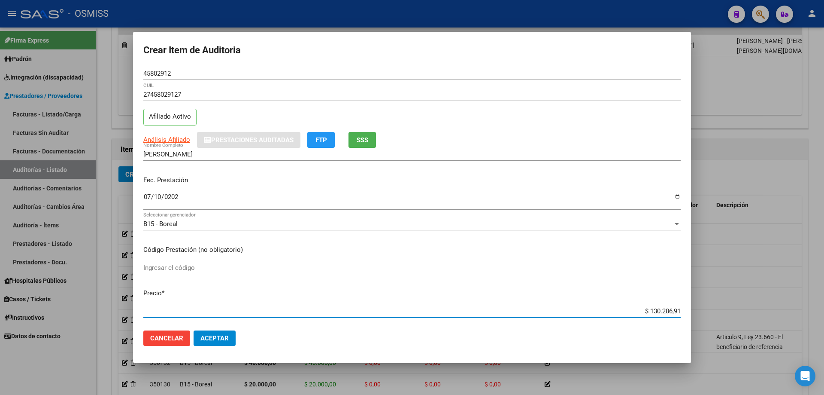
type input "$ 130.286,91"
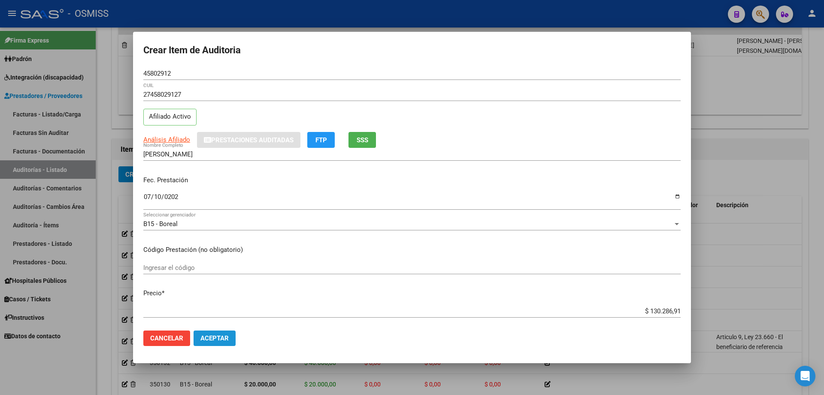
click at [217, 266] on span "Aceptar" at bounding box center [214, 338] width 28 height 8
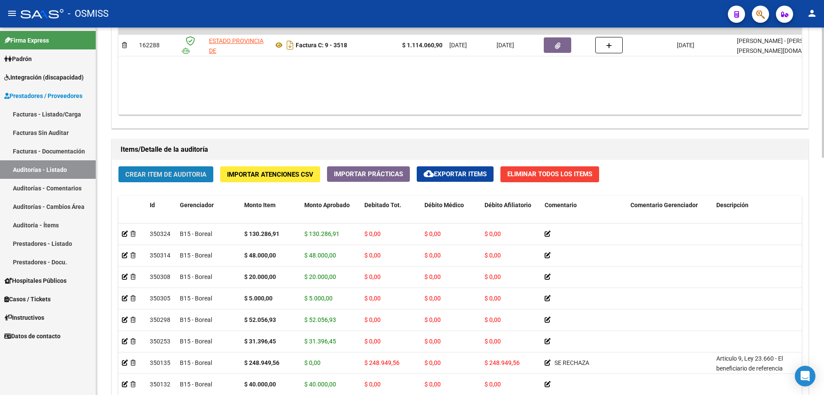
click at [169, 175] on span "Crear Item de Auditoria" at bounding box center [165, 174] width 81 height 8
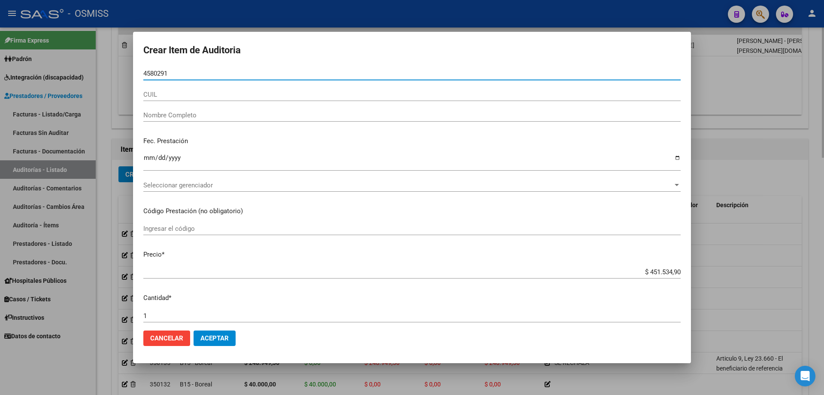
type input "45802912"
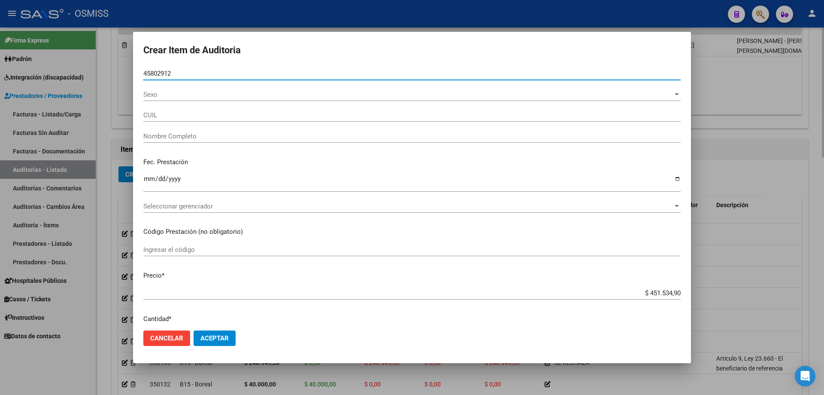
type input "27458029127"
type input "[PERSON_NAME]"
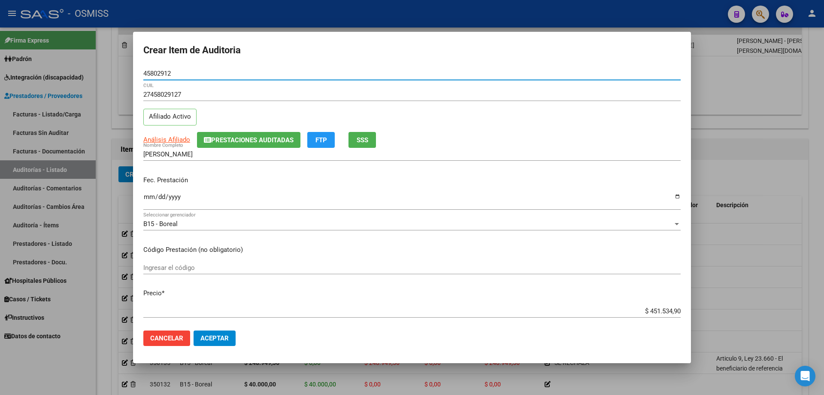
type input "45802912"
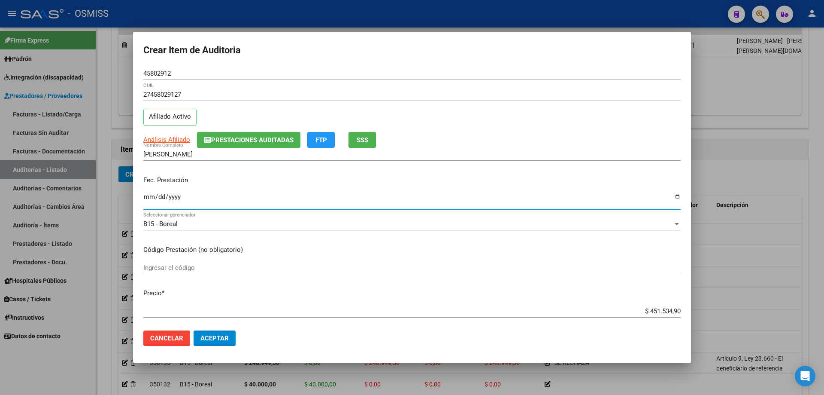
click at [145, 195] on input "Ingresar la fecha" at bounding box center [411, 200] width 537 height 14
type input "[DATE]"
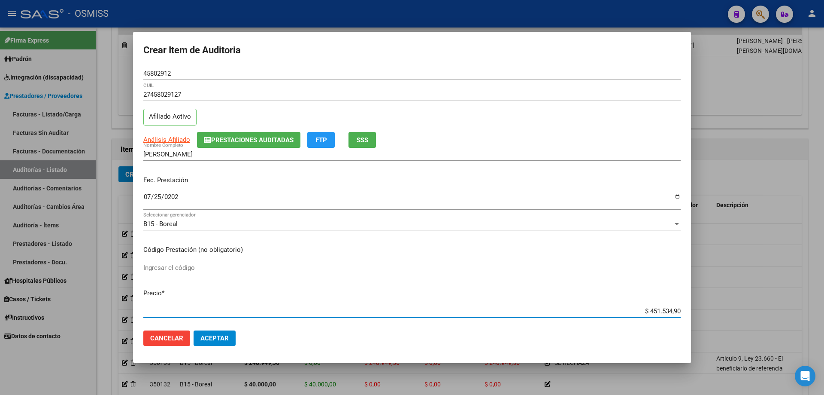
drag, startPoint x: 632, startPoint y: 312, endPoint x: 824, endPoint y: 293, distance: 192.9
click at [398, 266] on div "Crear Item de Auditoria 45802912 Nro Documento 27458029127 CUIL Afiliado Activo…" at bounding box center [412, 197] width 824 height 395
type input "$ 0,02"
type input "$ 0,25"
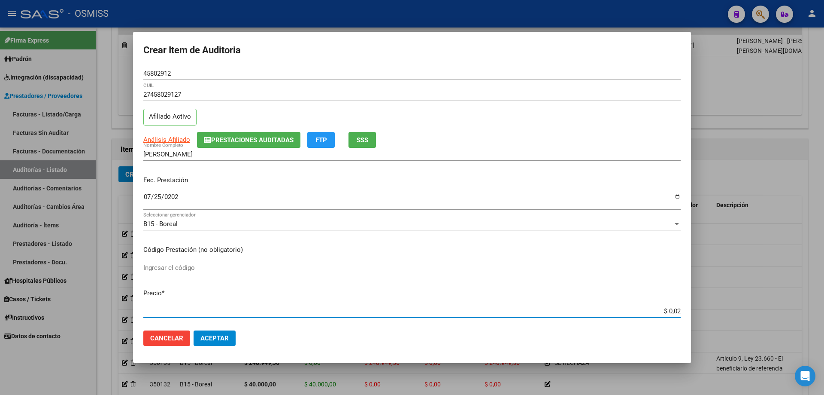
type input "$ 0,25"
type input "$ 2,52"
type input "$ 25,27"
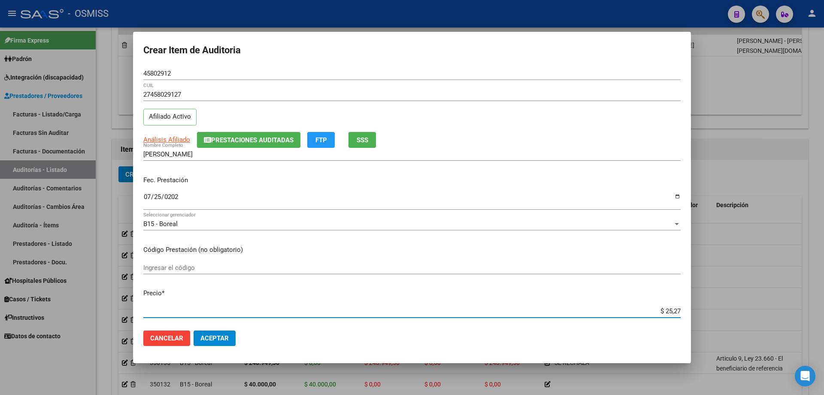
type input "$ 252,70"
type input "$ 2.527,03"
type input "$ 25.270,34"
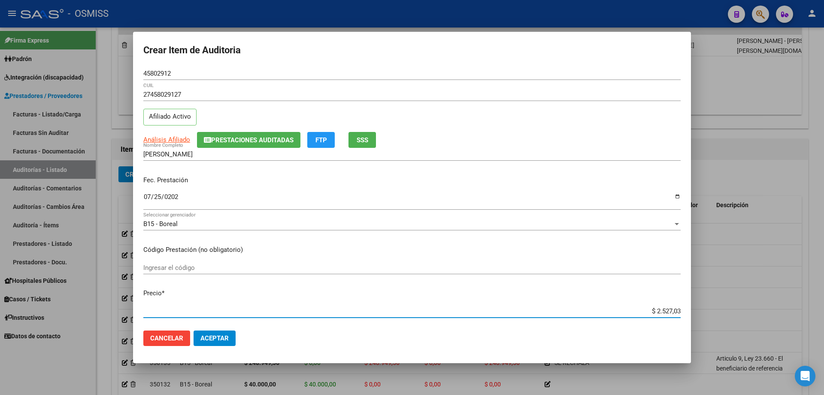
type input "$ 25.270,34"
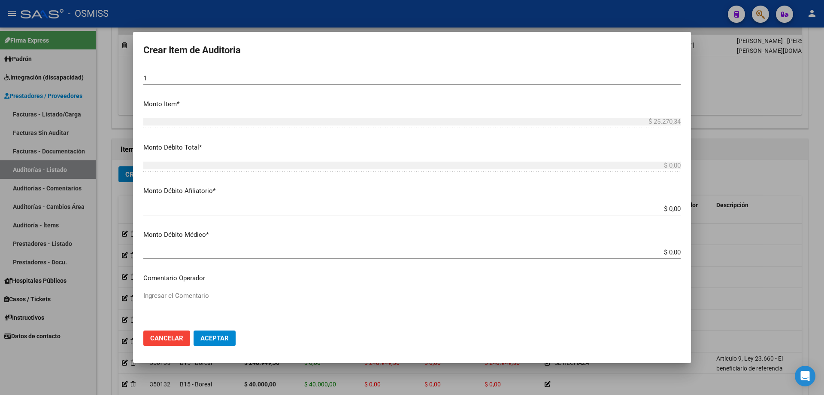
scroll to position [301, 0]
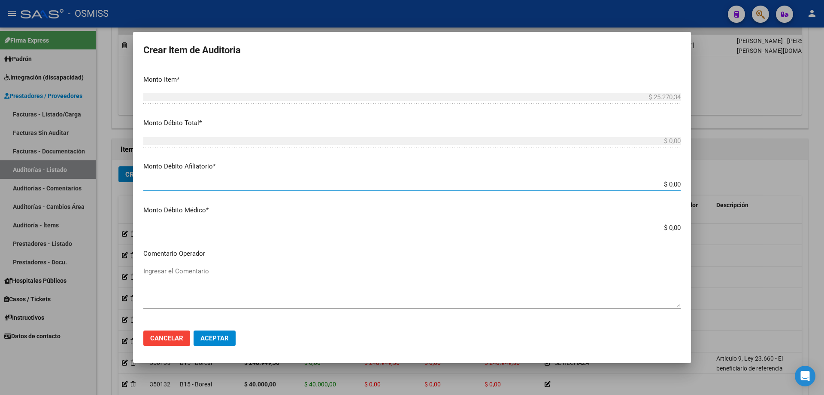
drag, startPoint x: 642, startPoint y: 186, endPoint x: 811, endPoint y: 198, distance: 170.0
click at [398, 186] on div "Crear Item de Auditoria 45802912 Nro Documento 27458029127 CUIL Afiliado Activo…" at bounding box center [412, 197] width 824 height 395
type input "$ 0,02"
type input "$ 0,25"
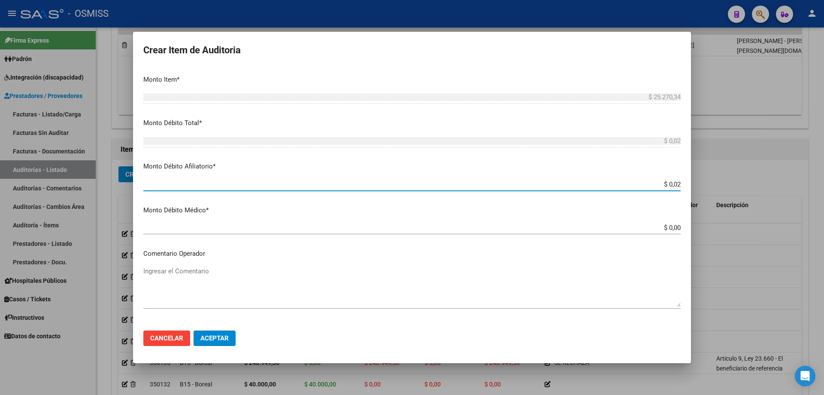
type input "$ 0,25"
type input "$ 2,52"
type input "$ 25,27"
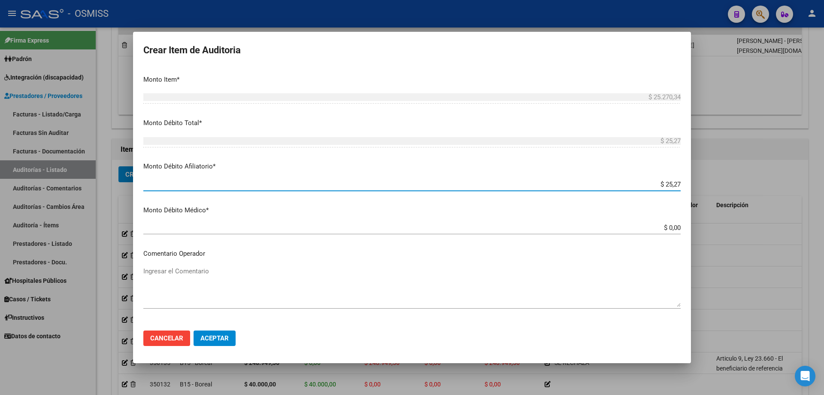
type input "$ 252,70"
type input "$ 2.527,03"
type input "$ 25.270,34"
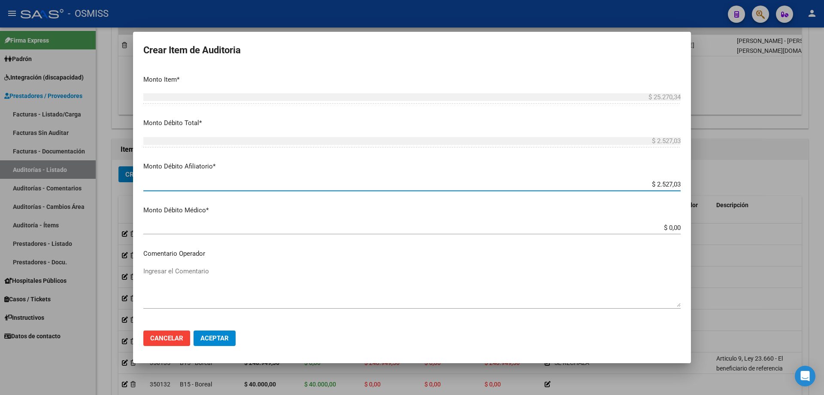
type input "$ 25.270,34"
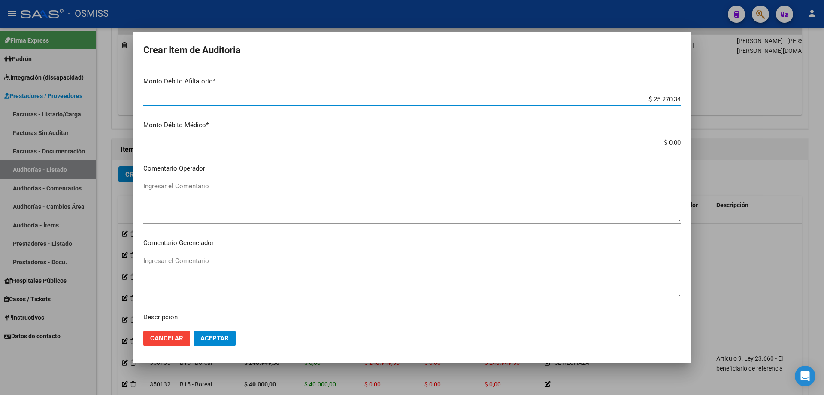
scroll to position [386, 0]
click at [190, 176] on mat-dialog-content "45802912 Nro Documento 27458029127 CUIL Afiliado Activo Análisis Afiliado Prest…" at bounding box center [412, 195] width 558 height 256
click at [200, 197] on textarea "Ingresar el Comentario" at bounding box center [411, 200] width 537 height 40
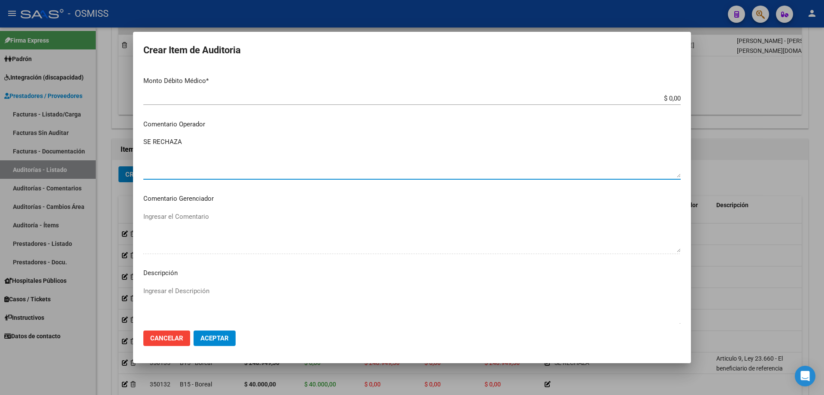
scroll to position [515, 0]
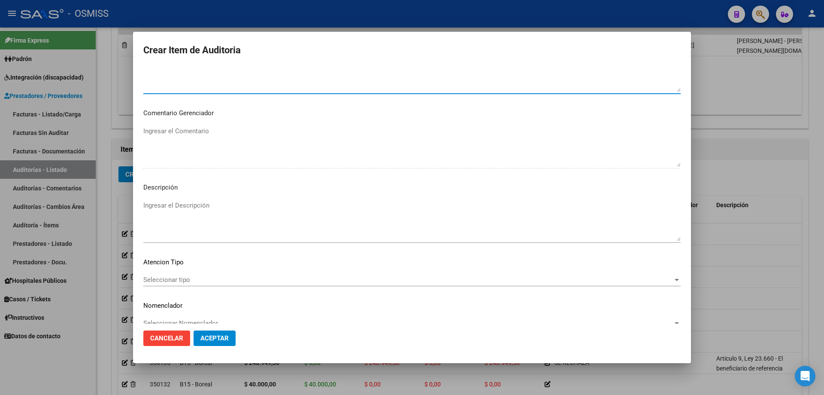
type textarea "SE RECHAZA"
click at [184, 226] on textarea "Ingresar el Descripción" at bounding box center [411, 220] width 537 height 40
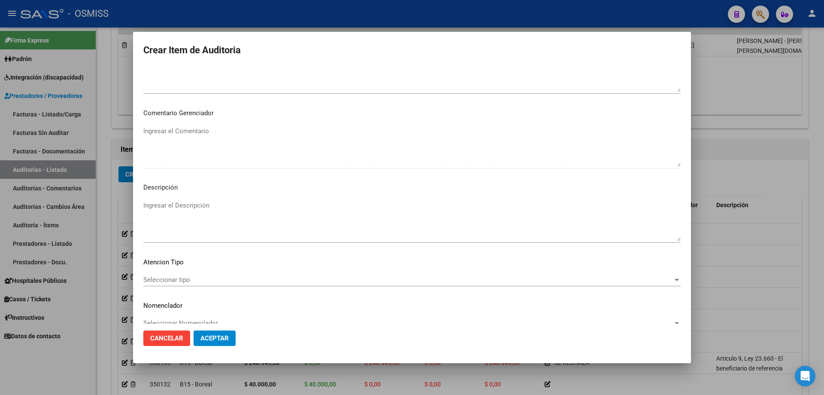
click at [305, 266] on mat-dialog-container "Crear Item de Auditoria 45802912 Nro Documento 27458029127 CUIL Afiliado Activo…" at bounding box center [412, 197] width 558 height 331
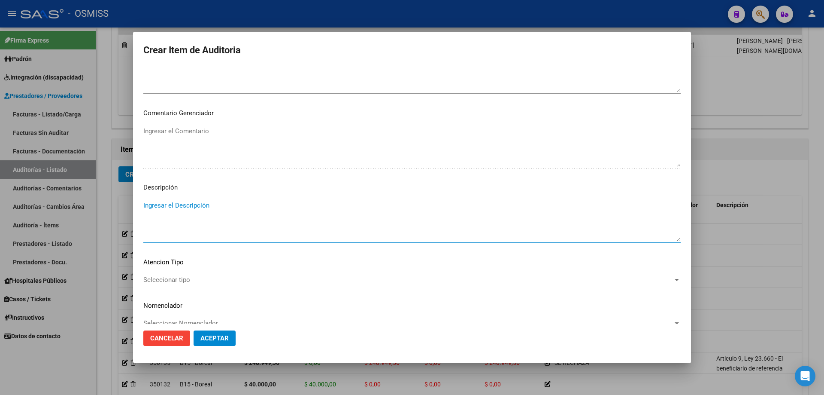
click at [159, 211] on textarea "Ingresar el Descripción" at bounding box center [411, 220] width 537 height 40
paste textarea "Articulo 9, Ley 23.660 - El beneficiario de referencia registra cumplida la may…"
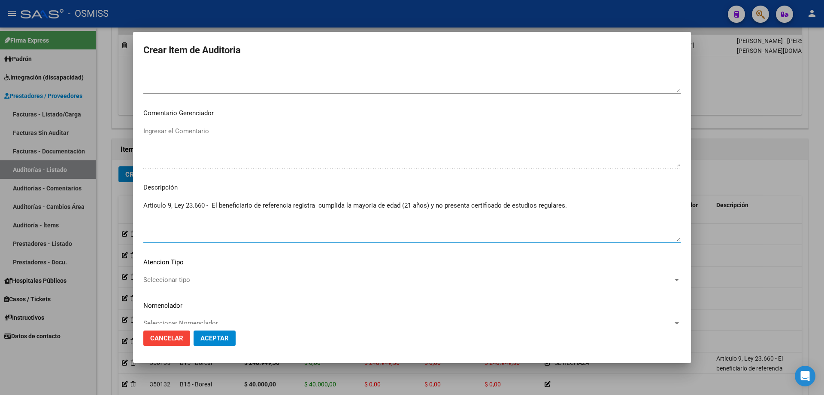
type textarea "Articulo 9, Ley 23.660 - El beneficiario de referencia registra cumplida la may…"
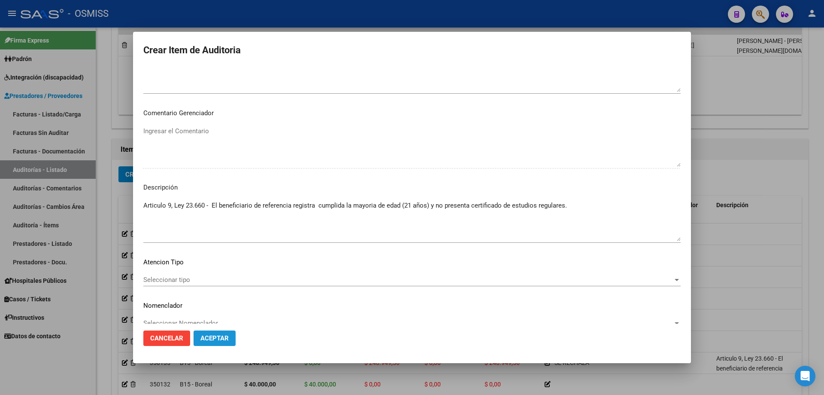
click at [222, 266] on span "Aceptar" at bounding box center [214, 338] width 28 height 8
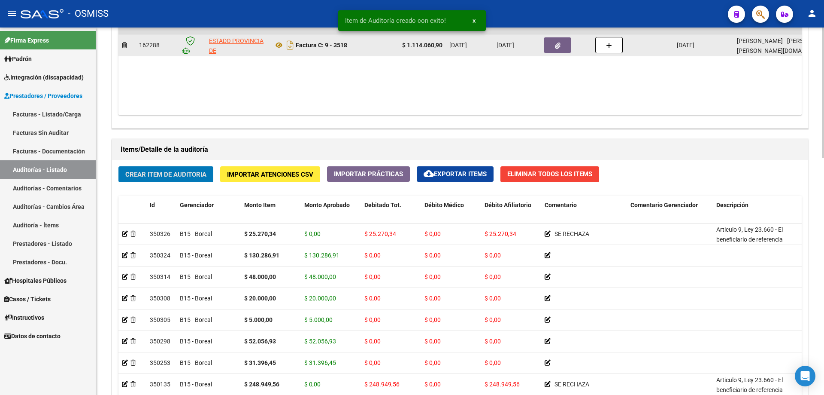
click at [398, 46] on button "button" at bounding box center [557, 44] width 27 height 15
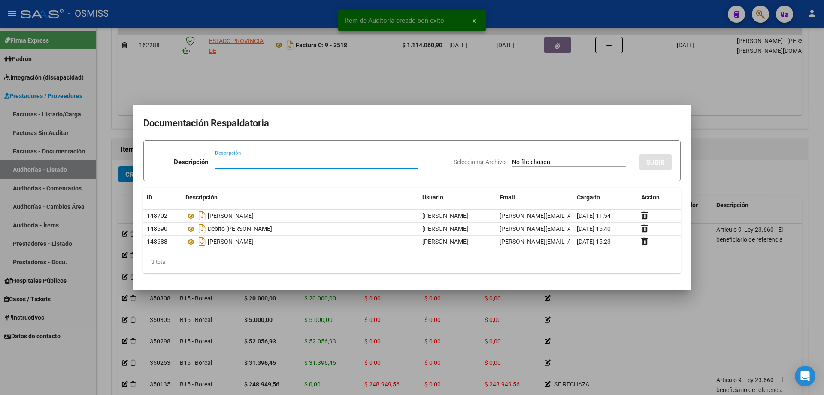
click at [398, 85] on div at bounding box center [412, 197] width 824 height 395
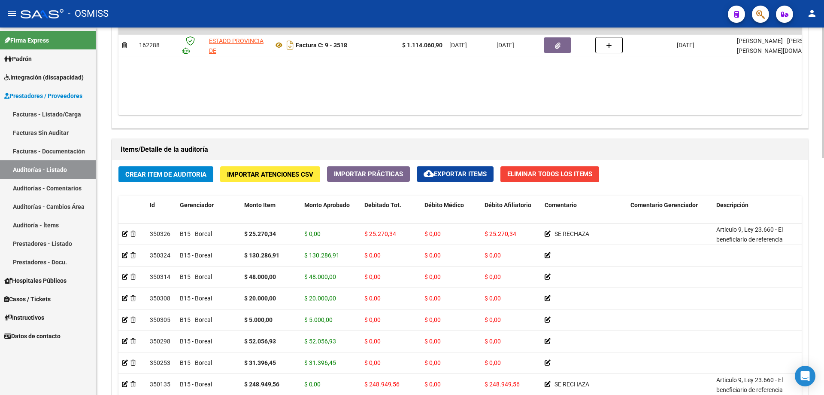
drag, startPoint x: 443, startPoint y: 87, endPoint x: 292, endPoint y: 173, distance: 173.5
click at [398, 87] on datatable-body "$ 1.114.060,90 162288 ESTADO PROVINCIA DE [GEOGRAPHIC_DATA][PERSON_NAME] Factur…" at bounding box center [459, 63] width 683 height 101
click at [151, 183] on div "Crear Item de Auditoria Importar Atenciones CSV Importar Prácticas cloud_downlo…" at bounding box center [460, 322] width 696 height 325
click at [150, 179] on button "Crear Item de Auditoria" at bounding box center [165, 174] width 95 height 16
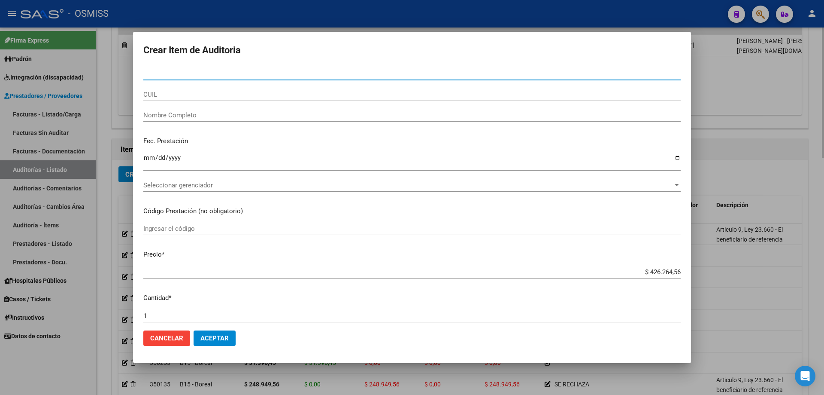
type input "57320359"
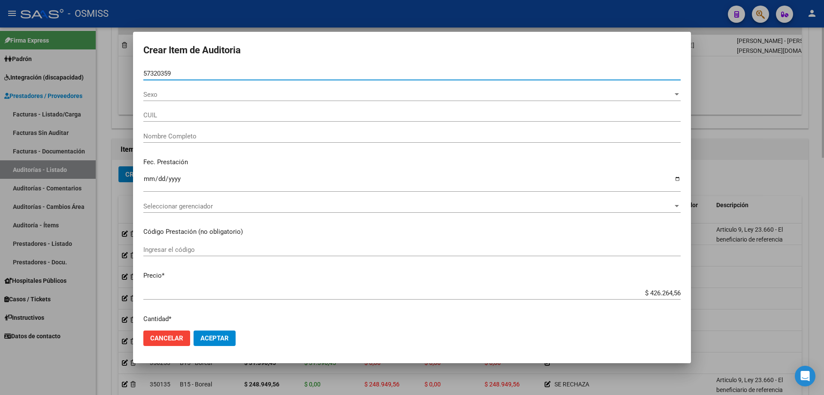
type input "27573203599"
type input "[PERSON_NAME]"
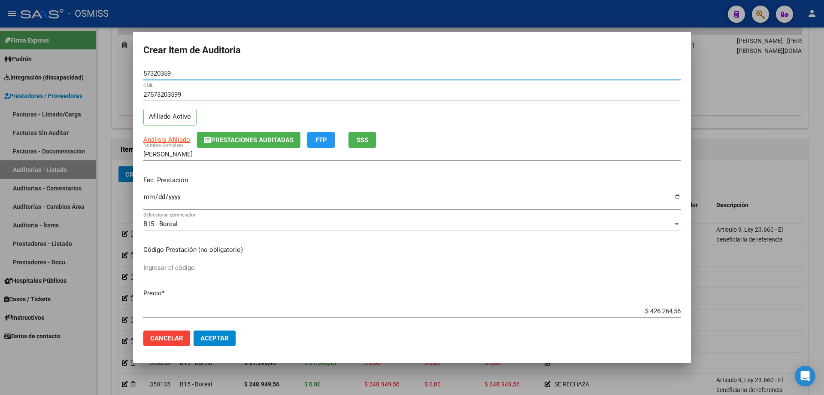
type input "57320359"
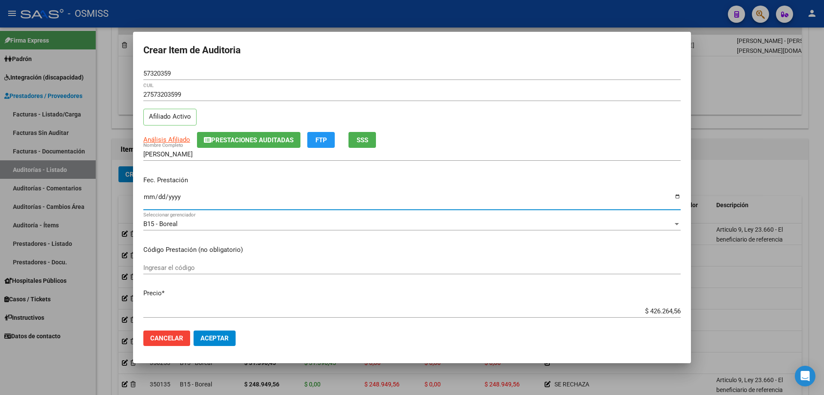
click at [144, 193] on input "Ingresar la fecha" at bounding box center [411, 200] width 537 height 14
click at [398, 266] on div at bounding box center [412, 197] width 824 height 395
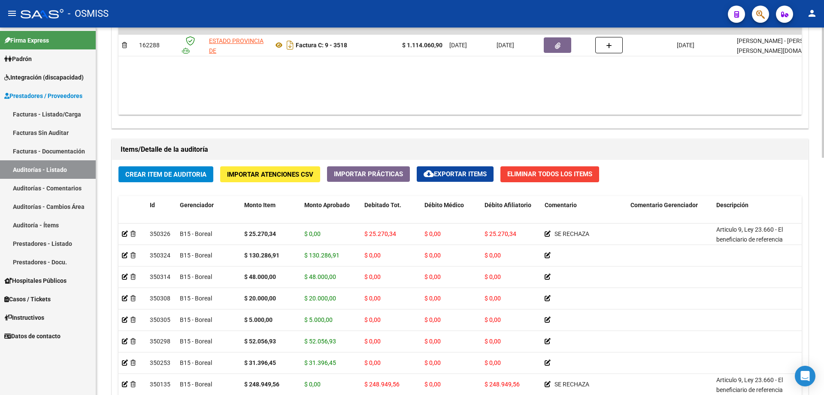
click at [168, 181] on button "Crear Item de Auditoria" at bounding box center [165, 174] width 95 height 16
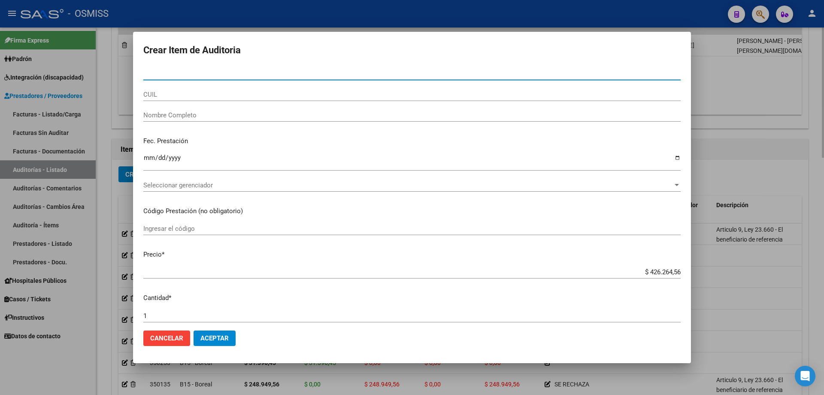
paste input "57320359"
type input "57320359"
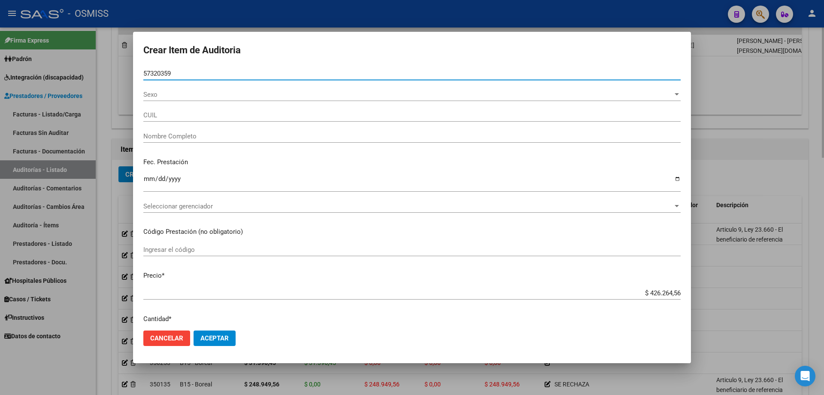
type input "27573203599"
type input "[PERSON_NAME]"
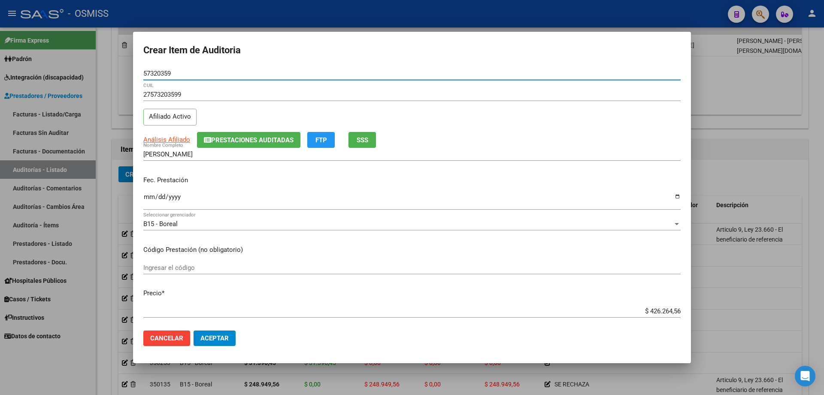
type input "57320359"
click at [152, 199] on input "Ingresar la fecha" at bounding box center [411, 200] width 537 height 14
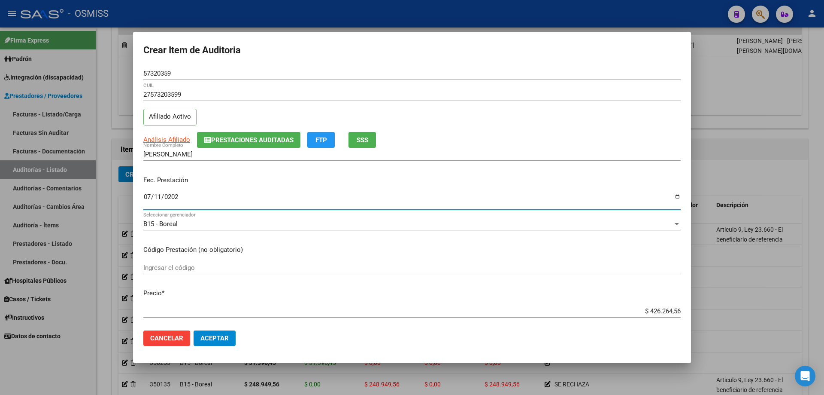
type input "[DATE]"
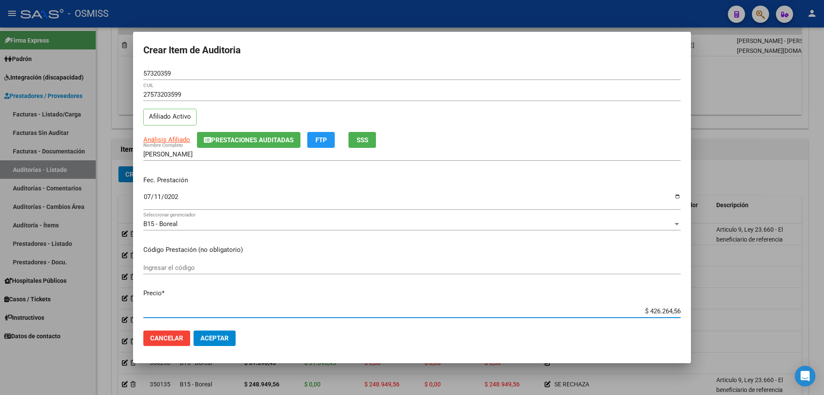
drag, startPoint x: 601, startPoint y: 313, endPoint x: 824, endPoint y: 301, distance: 223.1
click at [398, 266] on div "Crear Item de Auditoria 57320359 Nro Documento 27573203599 CUIL Afiliado Activo…" at bounding box center [412, 197] width 824 height 395
type input "$ 0,02"
type input "$ 0,20"
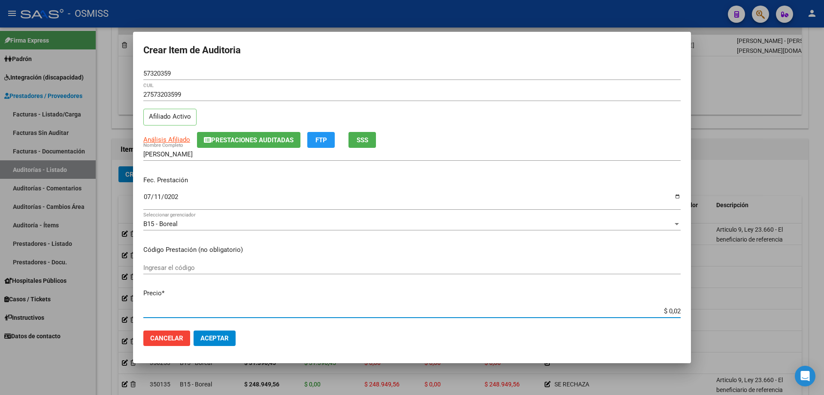
type input "$ 0,20"
type input "$ 2,00"
type input "$ 20,00"
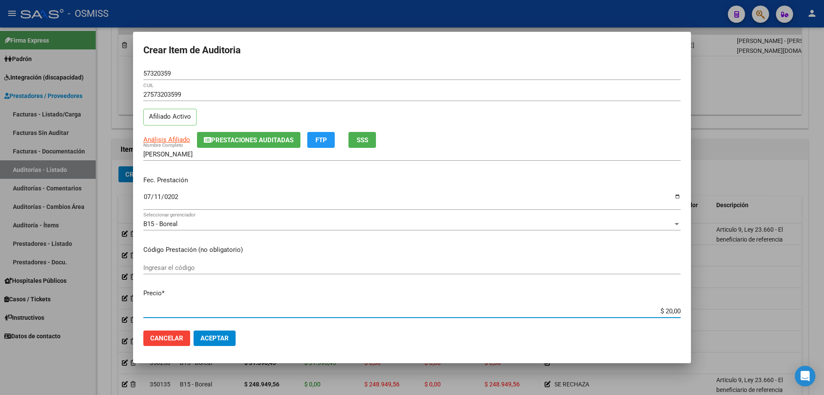
type input "$ 200,00"
type input "$ 2.000,00"
type input "$ 20.000,00"
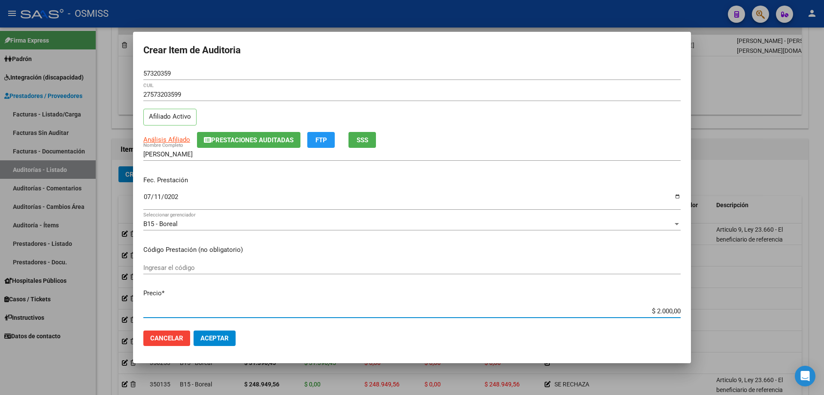
type input "$ 20.000,00"
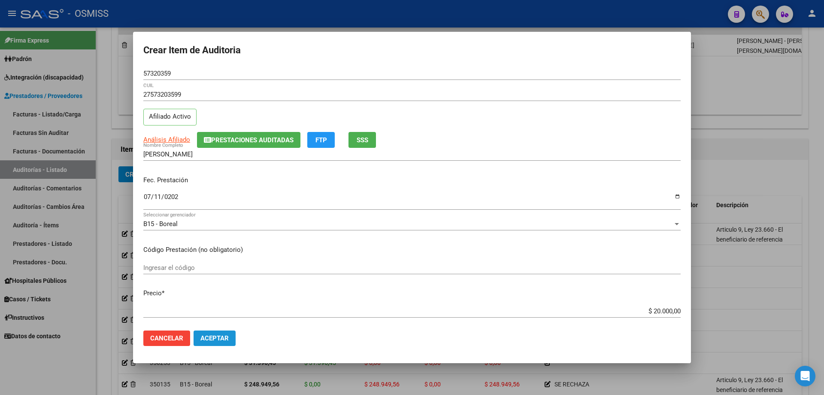
click at [221, 266] on span "Aceptar" at bounding box center [214, 338] width 28 height 8
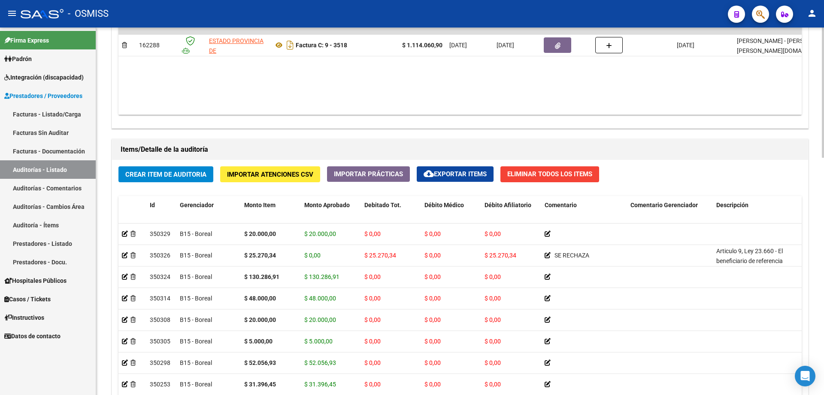
click at [398, 115] on div "Agregar Comprobante cloud_download Exportar Comprobantes ID CAE Razon Social CP…" at bounding box center [460, 39] width 696 height 178
click at [398, 182] on div "Crear Item de Auditoria Importar Atenciones CSV Importar Prácticas cloud_downlo…" at bounding box center [460, 322] width 696 height 325
click at [165, 170] on span "Crear Item de Auditoria" at bounding box center [165, 174] width 81 height 8
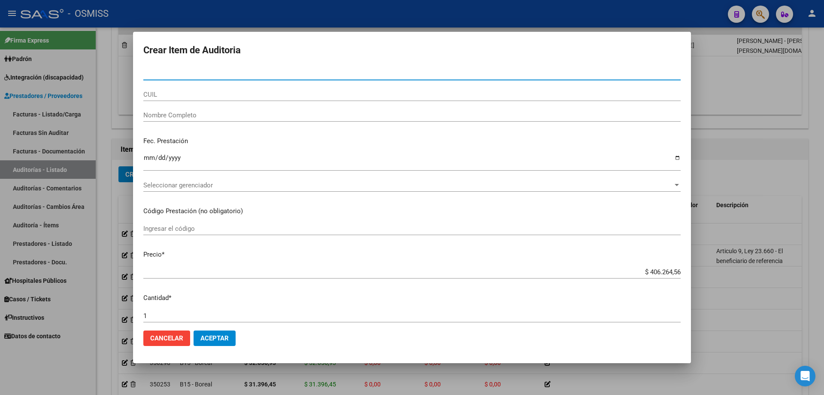
paste input "57601179"
type input "57601179"
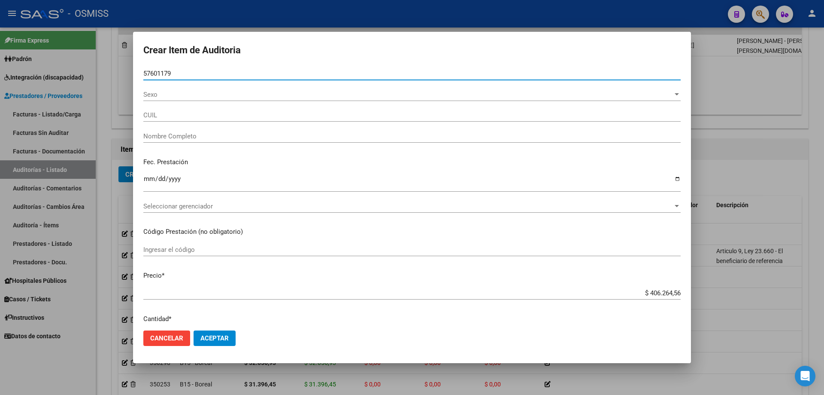
type input "20576011793"
type input "IBA�EZ KAYDEN"
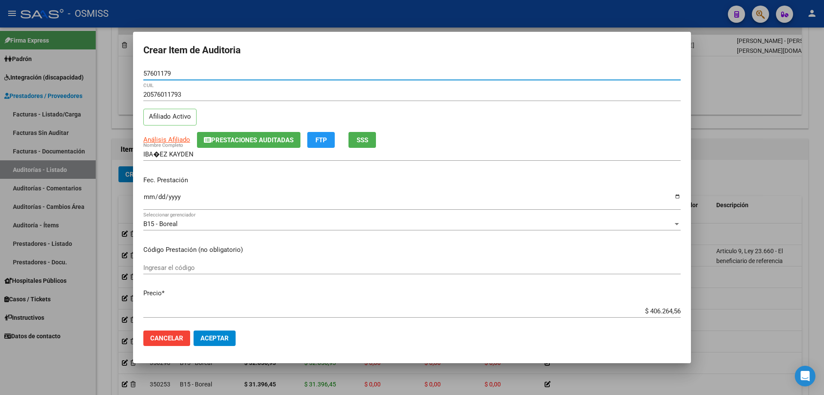
type input "57601179"
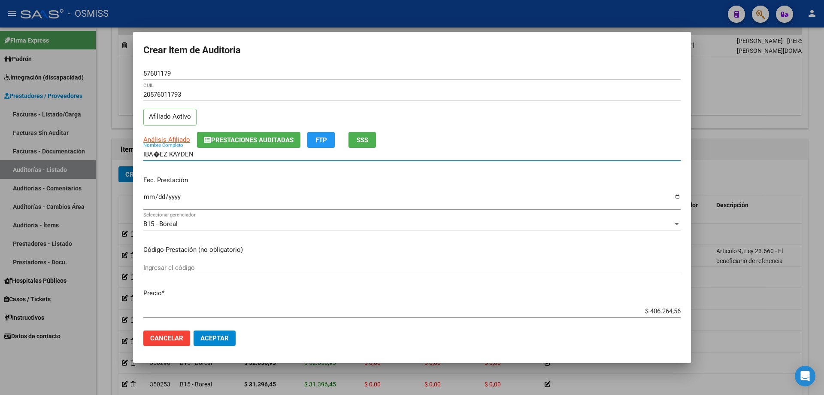
click at [161, 154] on input "IBA�EZ KAYDEN" at bounding box center [411, 154] width 537 height 8
type input "[PERSON_NAME]"
click at [146, 193] on input "Ingresar la fecha" at bounding box center [411, 200] width 537 height 14
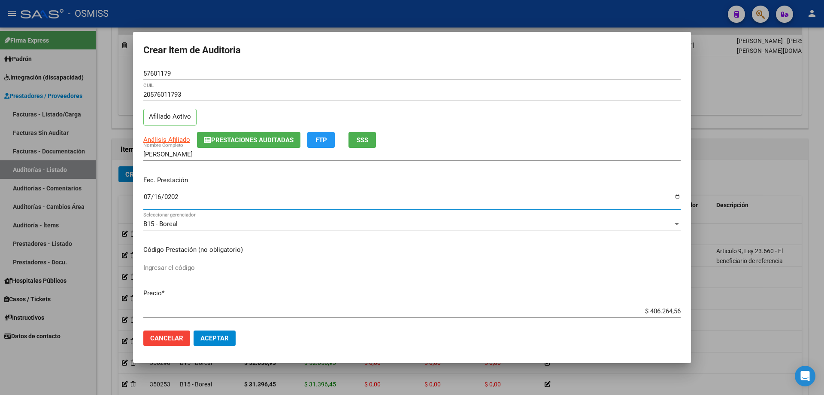
type input "[DATE]"
drag, startPoint x: 461, startPoint y: 199, endPoint x: 477, endPoint y: 208, distance: 17.7
click at [398, 199] on input "[DATE]" at bounding box center [411, 200] width 537 height 14
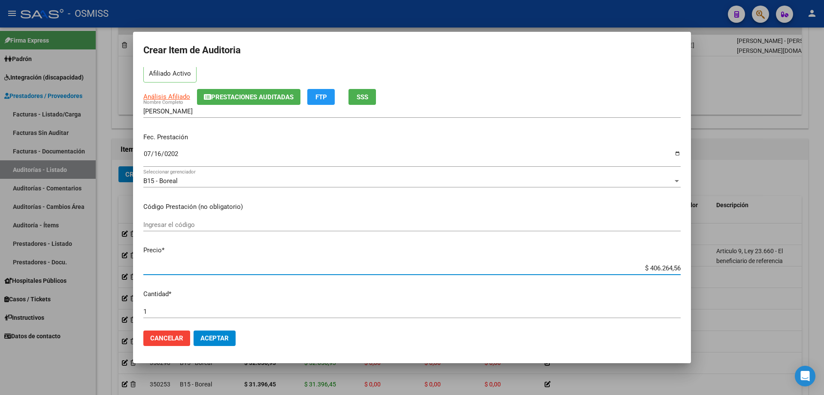
drag, startPoint x: 611, startPoint y: 313, endPoint x: 699, endPoint y: 318, distance: 88.6
click at [398, 266] on div "Crear Item de Auditoria 57601179 Nro Documento 20576011793 CUIL Afiliado Activo…" at bounding box center [412, 197] width 824 height 395
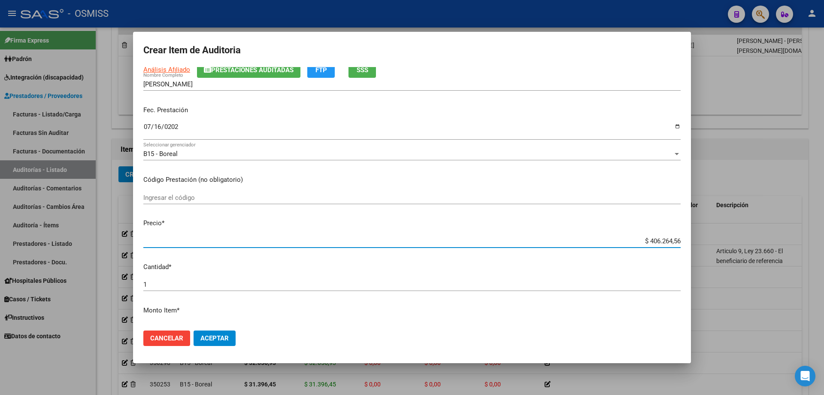
paste input "77.689,25"
type input "$ 77.689,25"
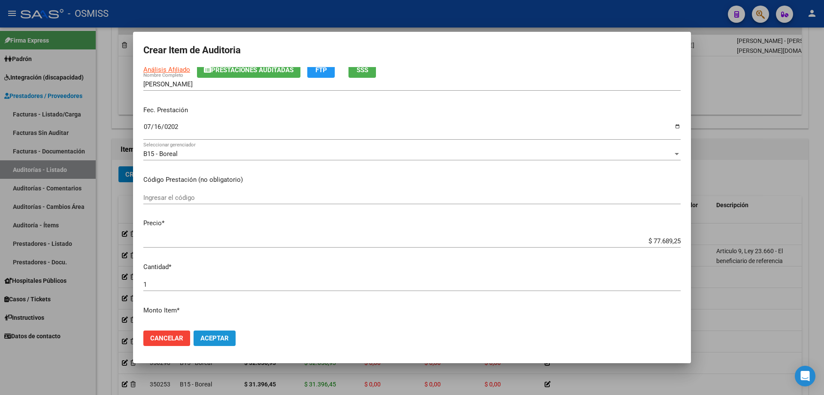
click at [216, 266] on span "Aceptar" at bounding box center [214, 338] width 28 height 8
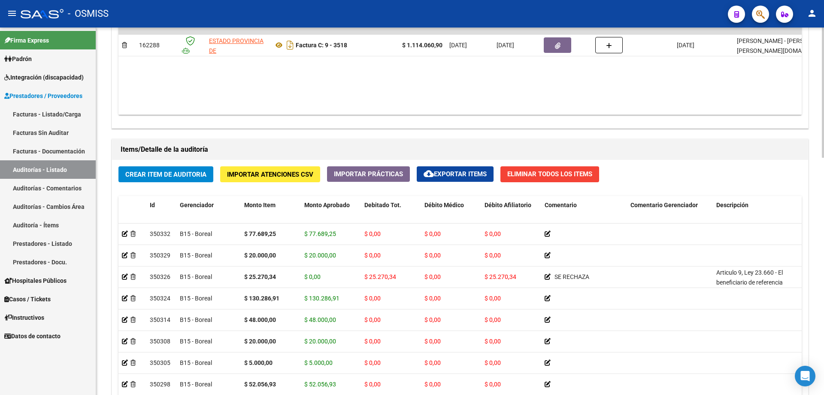
click at [382, 83] on datatable-body "$ 1.114.060,90 162288 ESTADO PROVINCIA DE [GEOGRAPHIC_DATA][PERSON_NAME] Factur…" at bounding box center [459, 63] width 683 height 101
click at [187, 161] on div "Crear Item de Auditoria Importar Atenciones CSV Importar Prácticas cloud_downlo…" at bounding box center [460, 322] width 696 height 325
click at [187, 179] on button "Crear Item de Auditoria" at bounding box center [165, 174] width 95 height 16
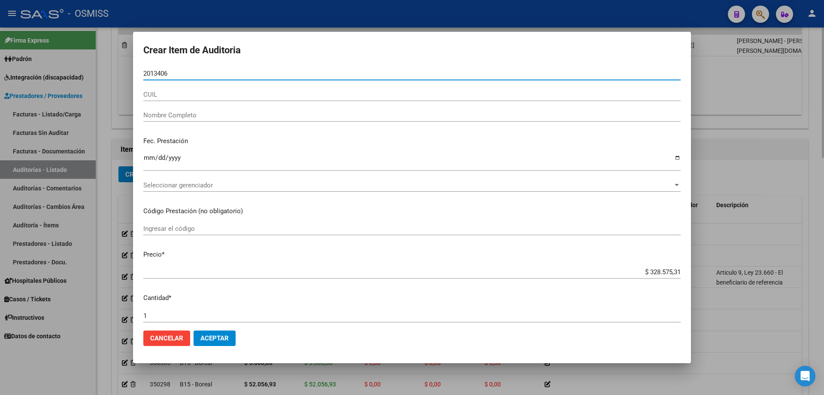
type input "20134061"
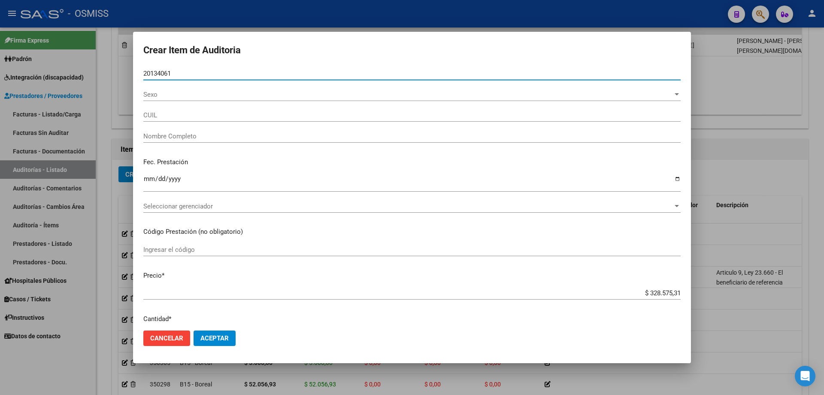
type input "20201340617"
type input "[PERSON_NAME]"
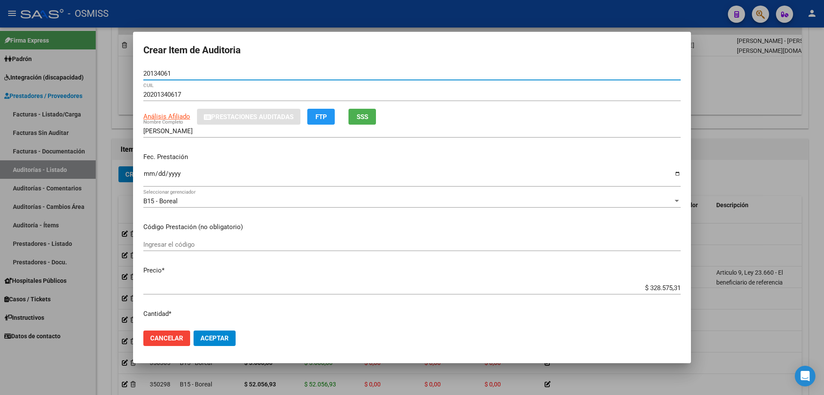
type input "20134061"
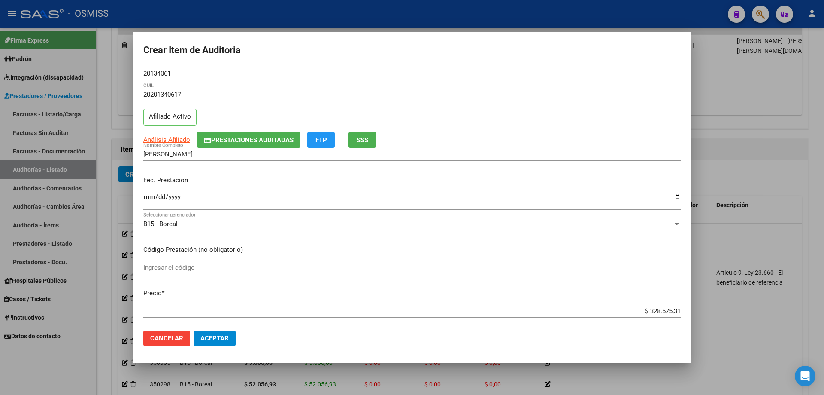
click at [153, 177] on p "Fec. Prestación" at bounding box center [411, 180] width 537 height 10
click at [147, 200] on input "Ingresar la fecha" at bounding box center [411, 200] width 537 height 14
type input "[DATE]"
drag, startPoint x: 625, startPoint y: 311, endPoint x: 824, endPoint y: 294, distance: 199.5
click at [398, 266] on div "Crear Item de Auditoria 20134061 Nro Documento 20201340617 CUIL Afiliado Activo…" at bounding box center [412, 197] width 824 height 395
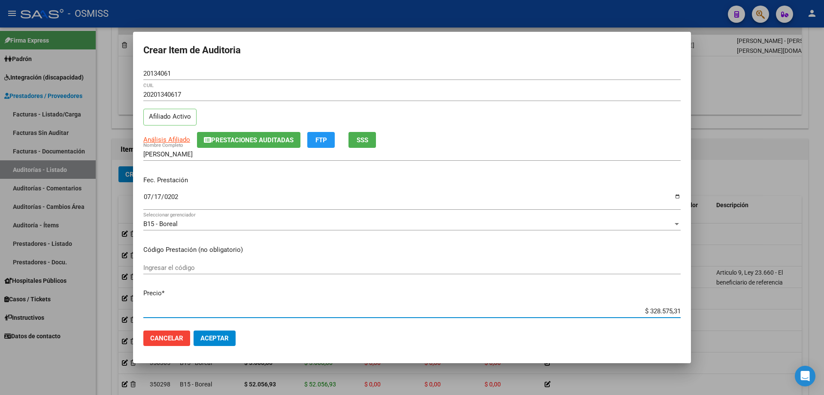
type input "$ 0,02"
type input "$ 0,27"
type input "$ 2,77"
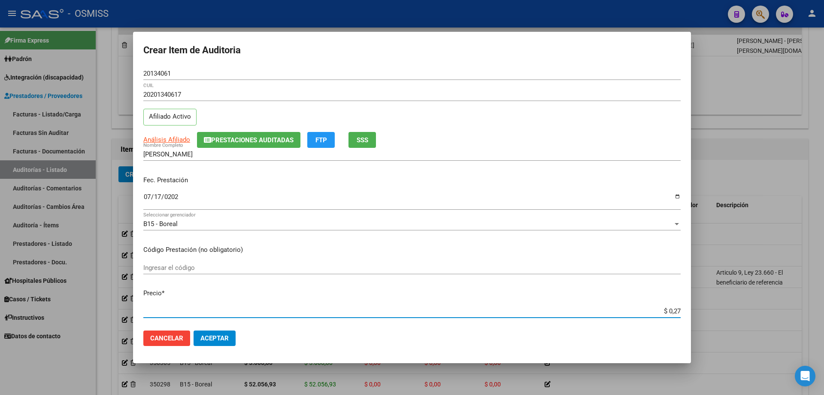
type input "$ 2,77"
type input "$ 27,71"
type input "$ 277,11"
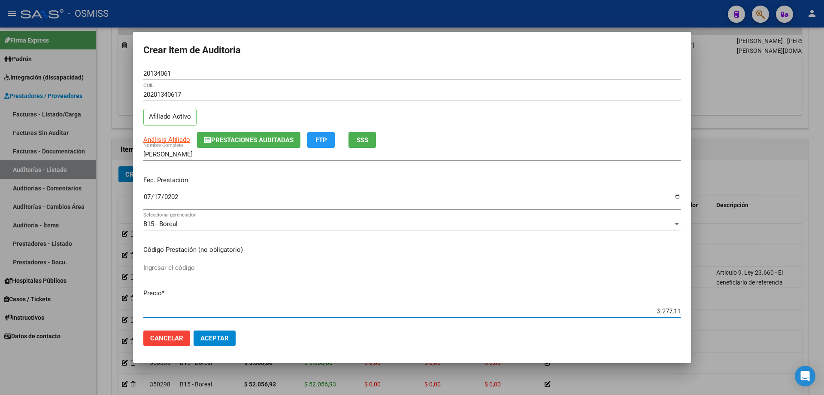
type input "$ 2.771,18"
type input "$ 27.711,82"
click at [220, 266] on button "Aceptar" at bounding box center [215, 337] width 42 height 15
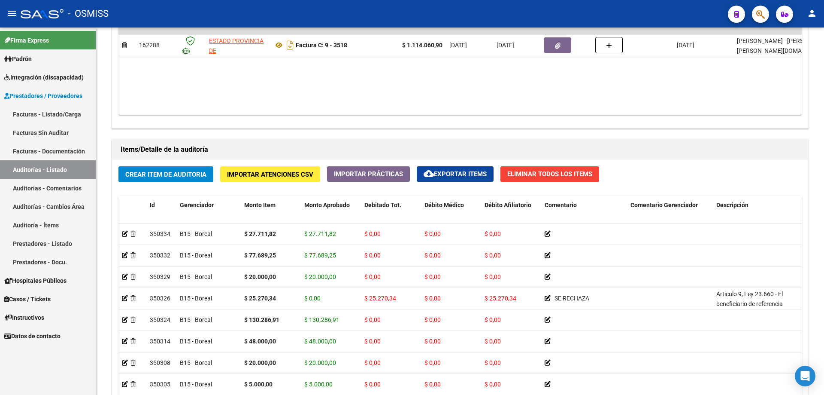
drag, startPoint x: 463, startPoint y: 100, endPoint x: 379, endPoint y: 18, distance: 117.8
click at [398, 100] on datatable-body "$ 1.114.060,90 162288 ESTADO PROVINCIA DE [GEOGRAPHIC_DATA][PERSON_NAME] Factur…" at bounding box center [459, 63] width 683 height 101
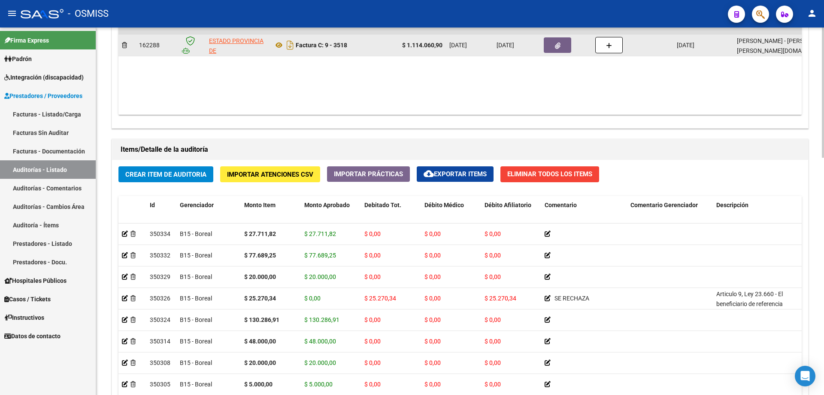
click at [398, 49] on button "button" at bounding box center [557, 44] width 27 height 15
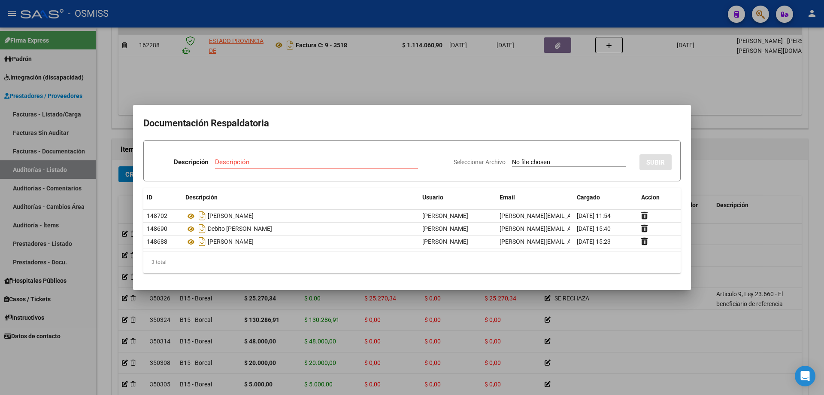
drag, startPoint x: 253, startPoint y: 166, endPoint x: 245, endPoint y: 166, distance: 8.6
click at [250, 166] on div "Descripción" at bounding box center [316, 161] width 203 height 13
type input "[PERSON_NAME]"
click at [398, 162] on input "Seleccionar Archivo" at bounding box center [569, 162] width 114 height 8
type input "C:\fakepath\[PERSON_NAME] - S [PERSON_NAME].pdf"
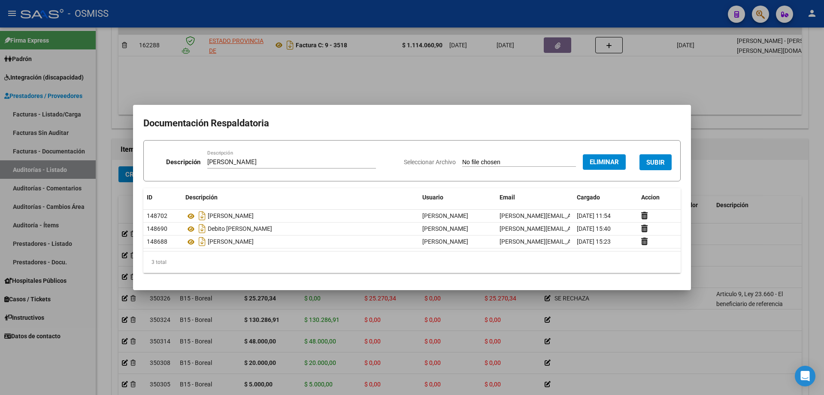
click at [398, 155] on button "SUBIR" at bounding box center [656, 162] width 32 height 16
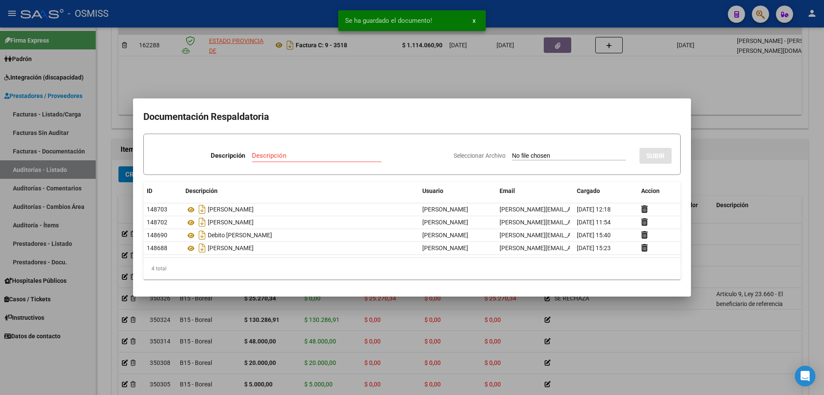
click at [398, 237] on div at bounding box center [412, 197] width 824 height 395
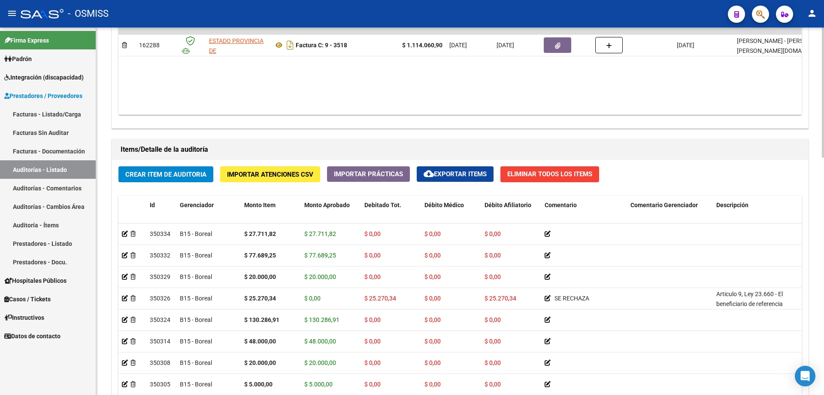
click at [203, 176] on span "Crear Item de Auditoria" at bounding box center [165, 174] width 81 height 8
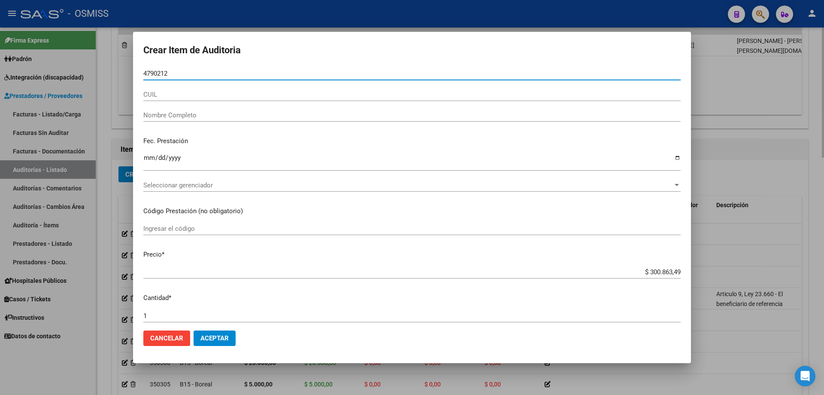
type input "47902120"
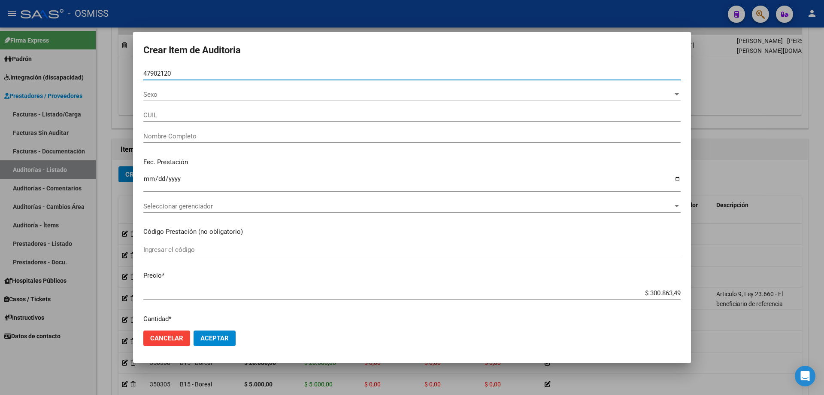
type input "27479021207"
type input "[PERSON_NAME]"
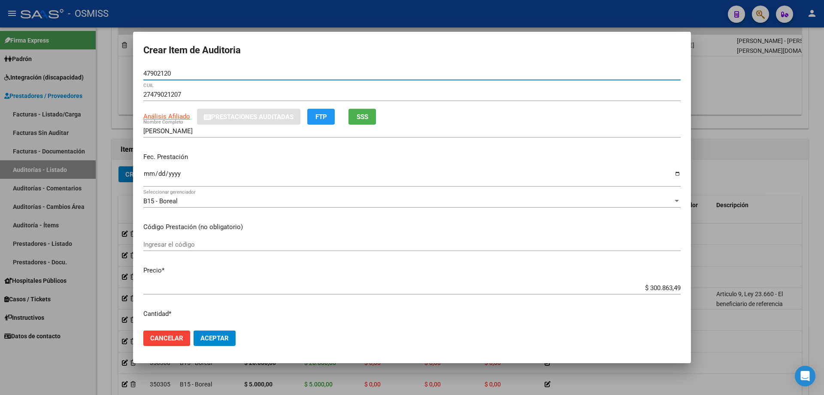
type input "47902120"
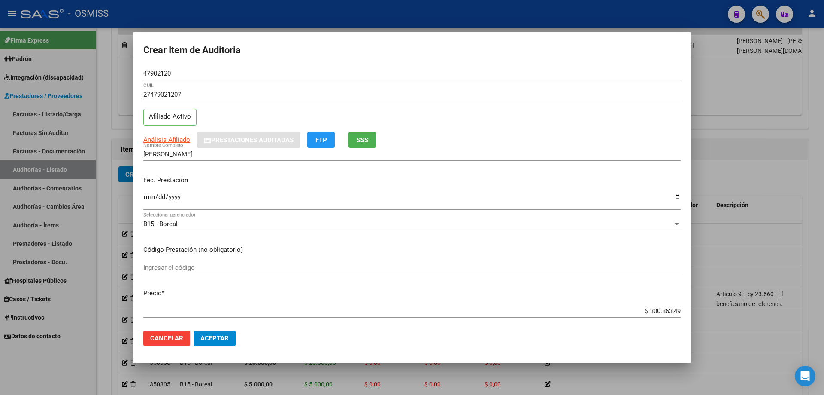
click at [147, 180] on p "Fec. Prestación" at bounding box center [411, 180] width 537 height 10
click at [150, 197] on input "Ingresar la fecha" at bounding box center [411, 200] width 537 height 14
type input "[DATE]"
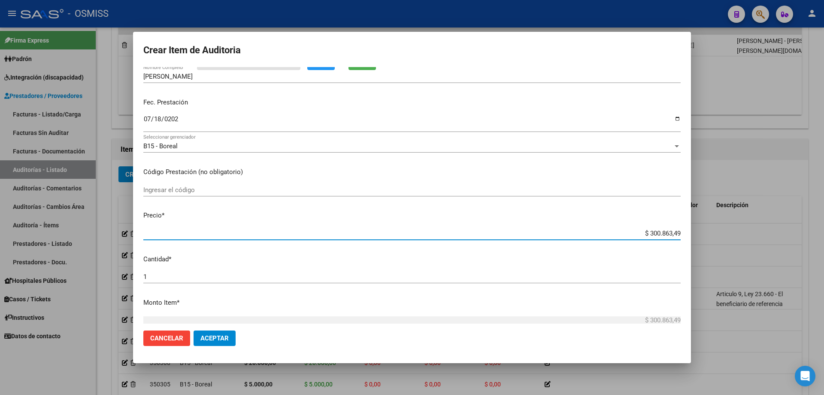
drag, startPoint x: 619, startPoint y: 313, endPoint x: 824, endPoint y: 333, distance: 205.7
click at [398, 266] on div "Crear Item de Auditoria 47902120 Nro Documento 27479021207 CUIL Afiliado Activo…" at bounding box center [412, 197] width 824 height 395
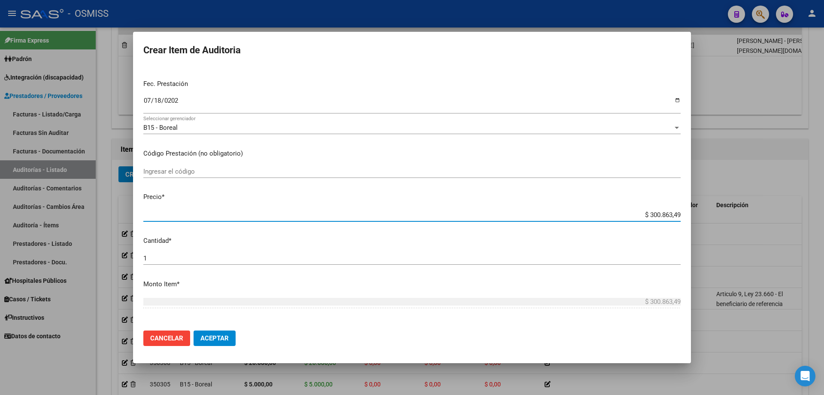
type input "$ 0,02"
type input "$ 0,20"
type input "$ 2,00"
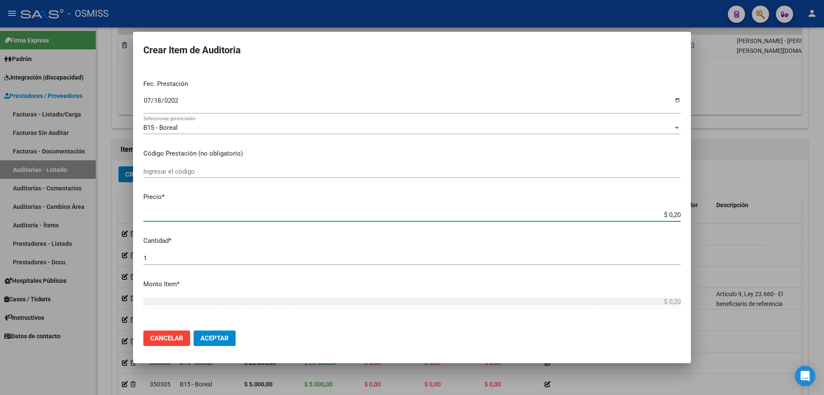
type input "$ 2,00"
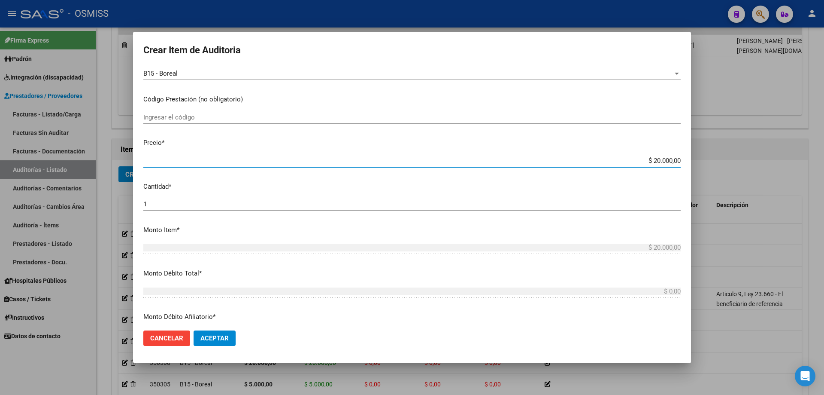
scroll to position [268, 0]
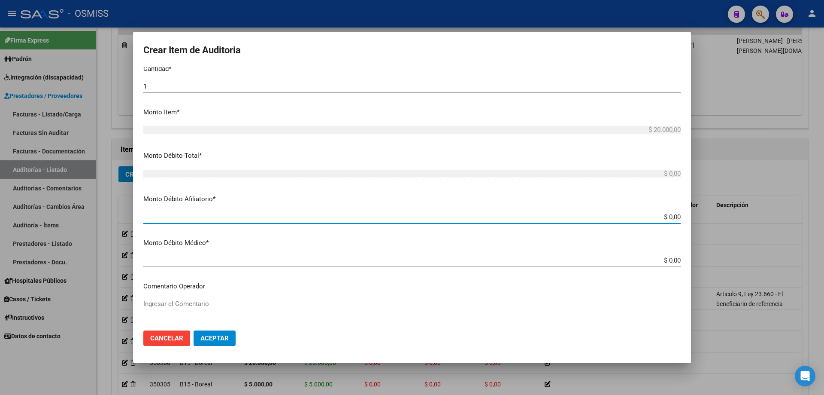
drag, startPoint x: 628, startPoint y: 220, endPoint x: 824, endPoint y: 188, distance: 197.8
click at [398, 172] on div "Crear Item de Auditoria 47902120 Nro Documento 27479021207 CUIL Afiliado Activo…" at bounding box center [412, 197] width 824 height 395
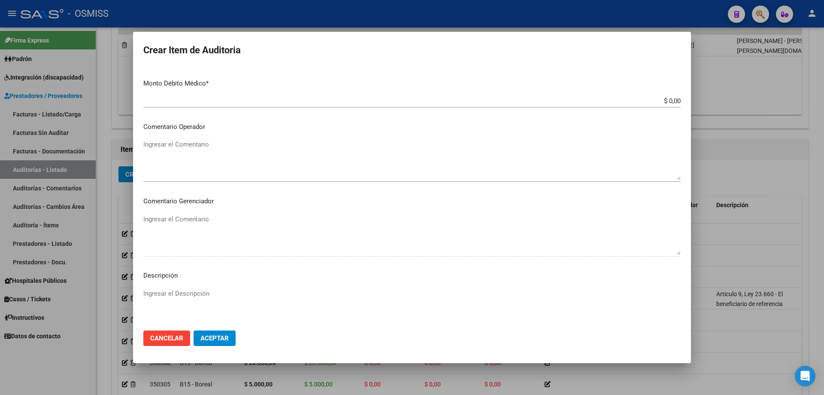
scroll to position [440, 0]
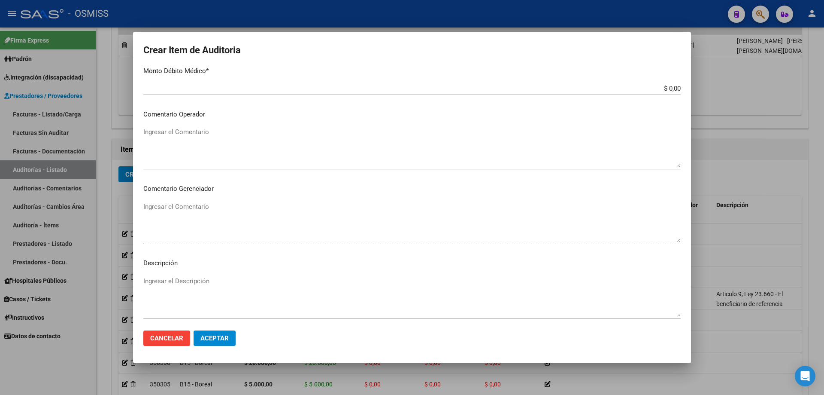
click at [255, 137] on textarea "Ingresar el Comentario" at bounding box center [411, 147] width 537 height 40
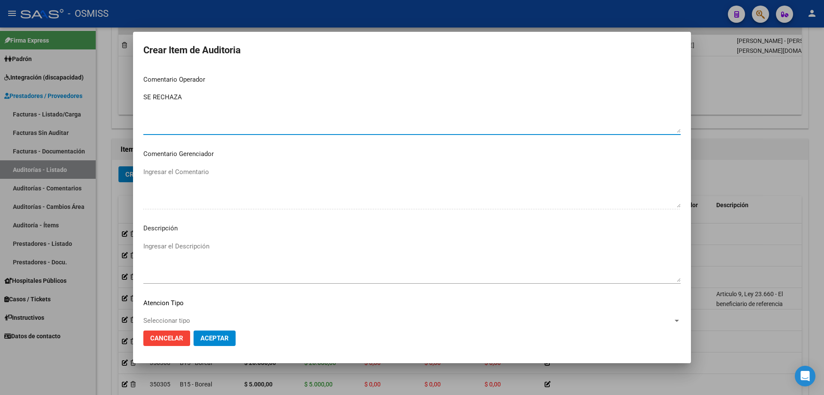
scroll to position [529, 0]
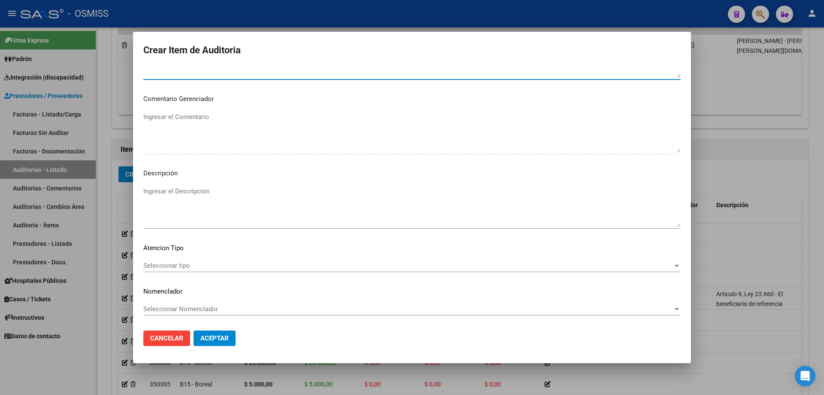
click at [210, 194] on textarea "Ingresar el Descripción" at bounding box center [411, 206] width 537 height 40
click at [277, 266] on mat-dialog-container "Crear Item de Auditoria 47902120 Nro Documento 27479021207 CUIL Afiliado Activo…" at bounding box center [412, 197] width 558 height 331
click at [160, 209] on textarea "Ingresar el Descripción" at bounding box center [411, 206] width 537 height 40
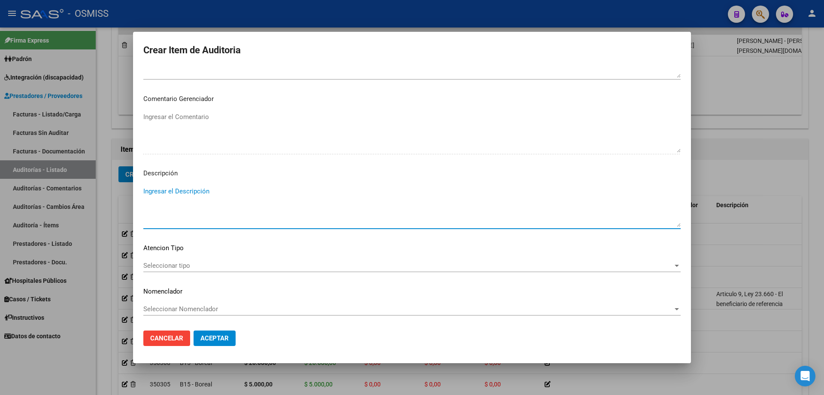
paste textarea "ALTA / BAJA por OPCIÓN SSS al …. . Al momento de la prestación, corresponde la …"
drag, startPoint x: 165, startPoint y: 192, endPoint x: 131, endPoint y: 195, distance: 34.1
click at [131, 195] on div "Crear Item de Auditoria 47902120 Nro Documento 27479021207 CUIL Afiliado Activo…" at bounding box center [412, 197] width 824 height 395
drag, startPoint x: 224, startPoint y: 190, endPoint x: 216, endPoint y: 191, distance: 7.8
click at [216, 191] on textarea "BAJA por OPCIÓN SSS al …. . Al momento de la prestación, corresponde la cobertu…" at bounding box center [411, 206] width 537 height 40
